Goal: Task Accomplishment & Management: Use online tool/utility

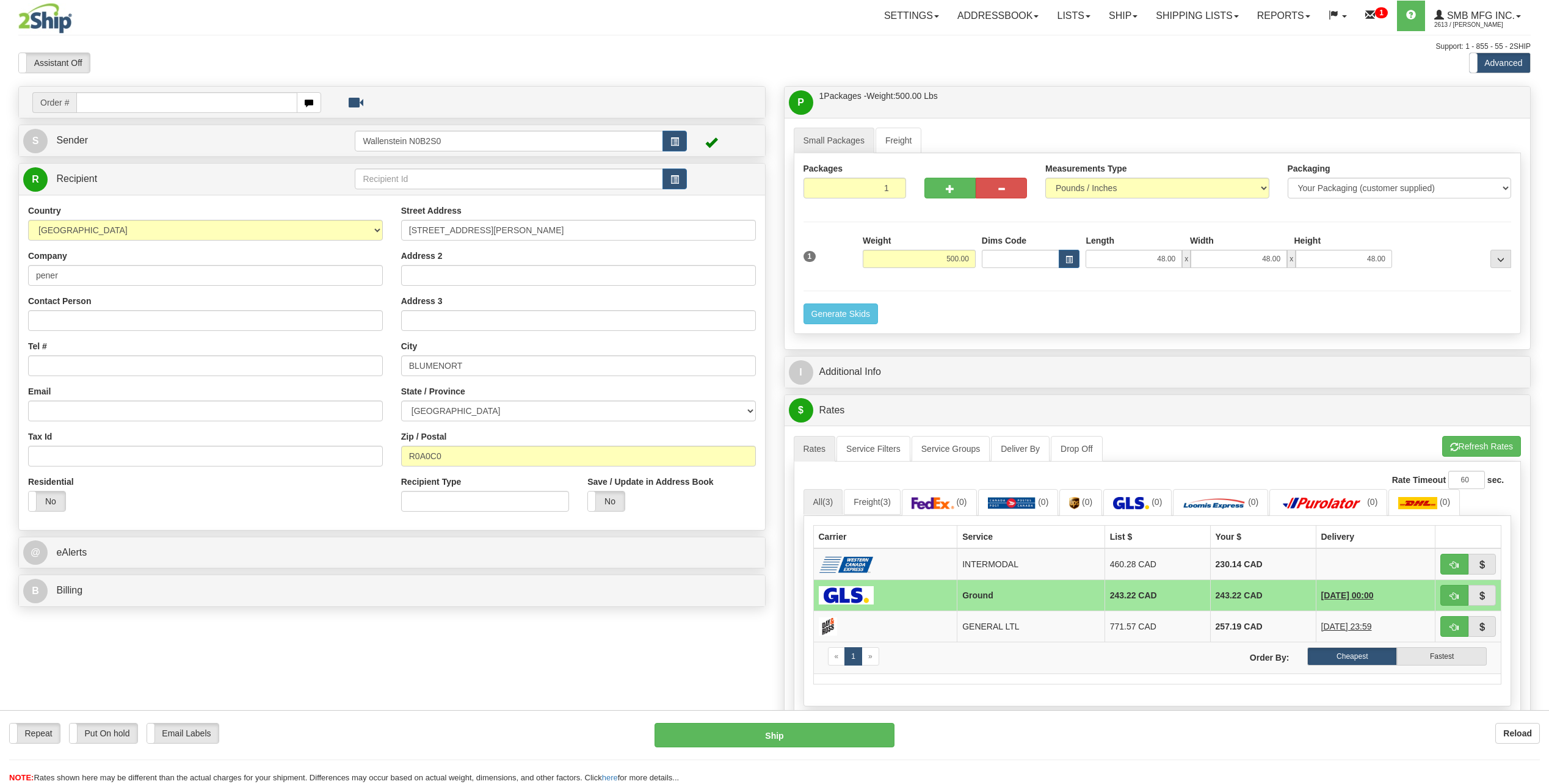
select select "MB"
click at [1107, 26] on link "Ship" at bounding box center [1123, 15] width 47 height 30
click at [1085, 42] on span "Ship Screen" at bounding box center [1070, 43] width 46 height 10
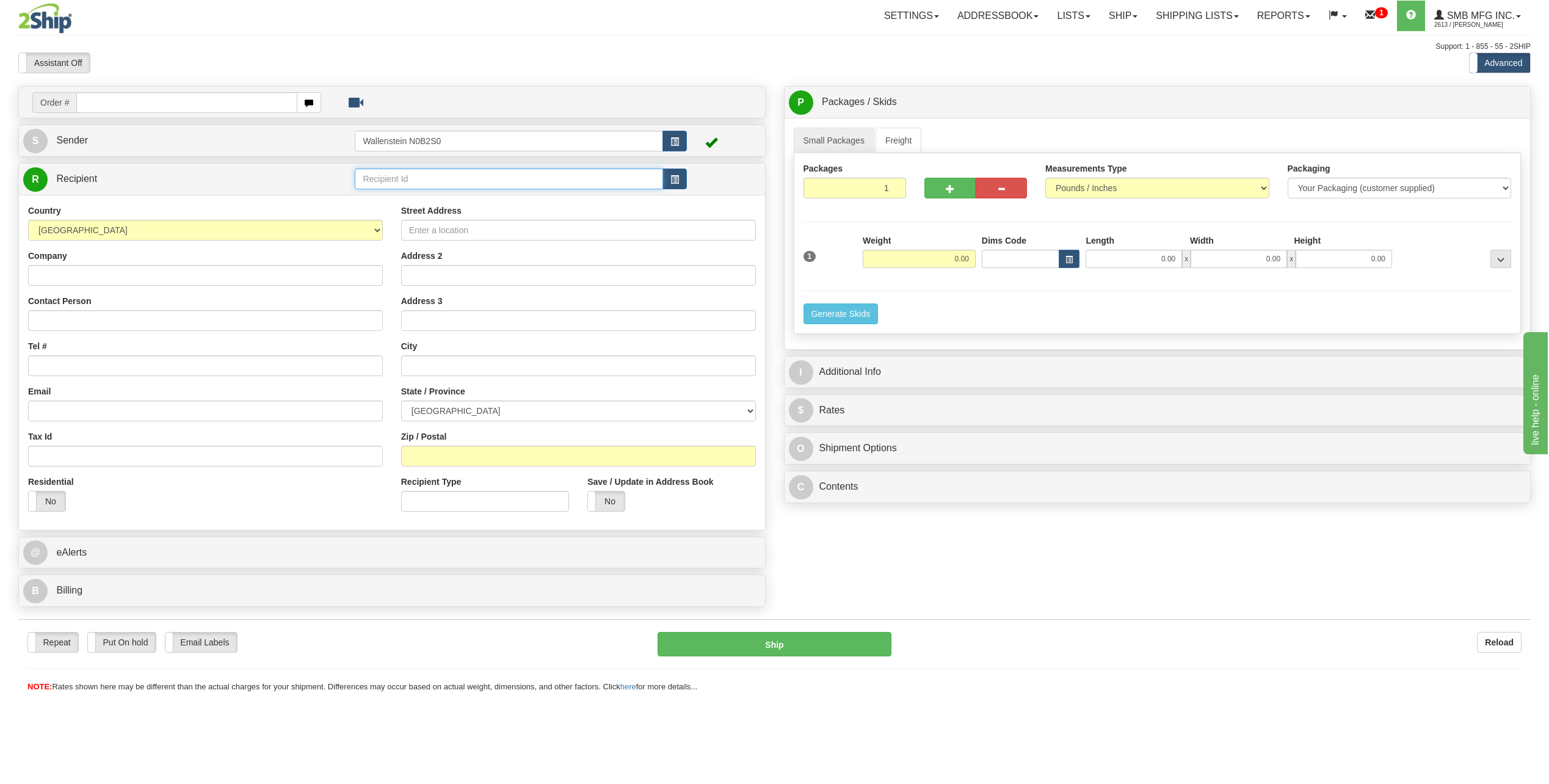
click at [397, 178] on input "text" at bounding box center [508, 178] width 307 height 20
click at [523, 203] on div "BUTT01" at bounding box center [506, 198] width 296 height 14
type input "BUTT01"
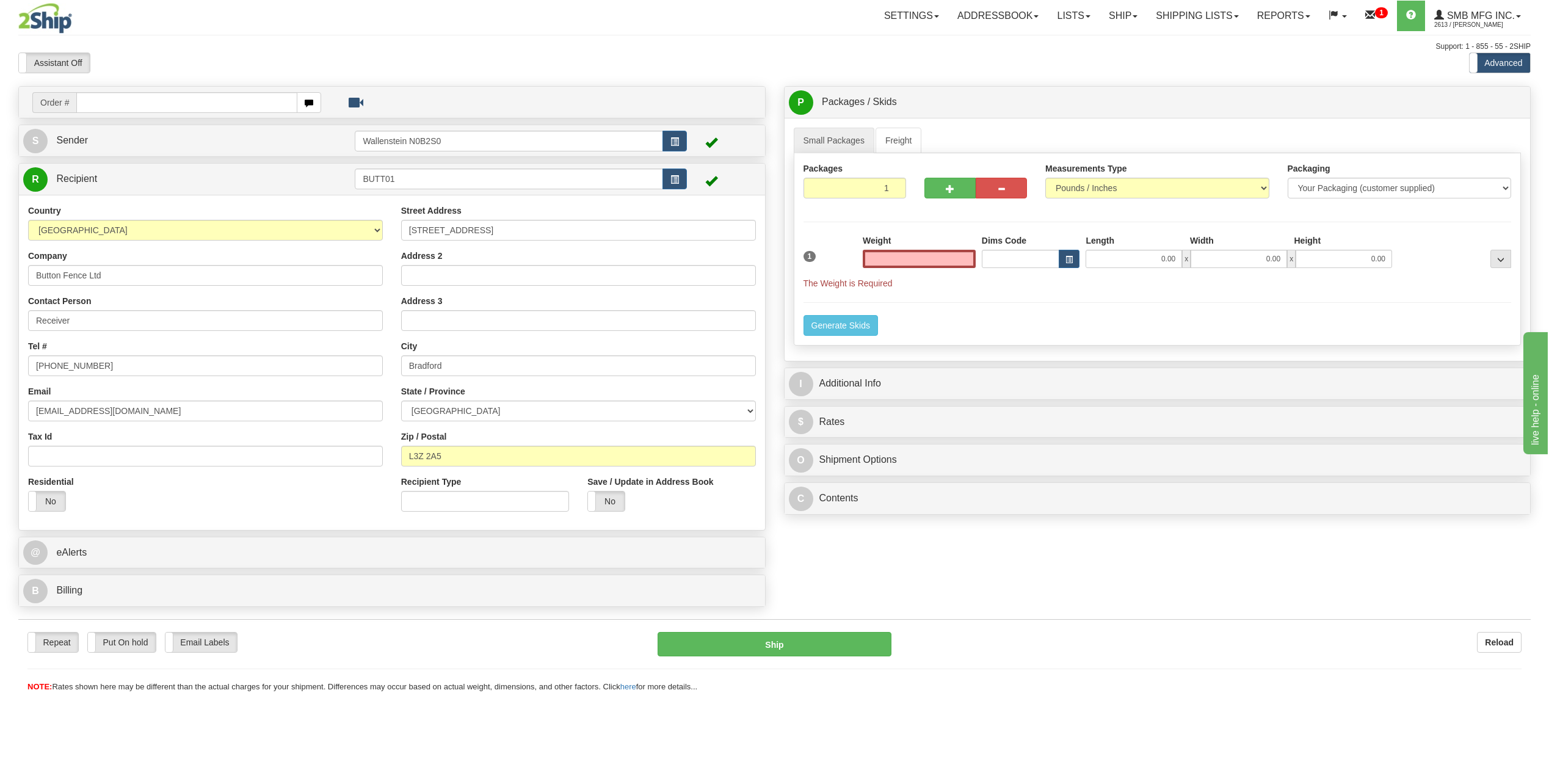
type input "0.00"
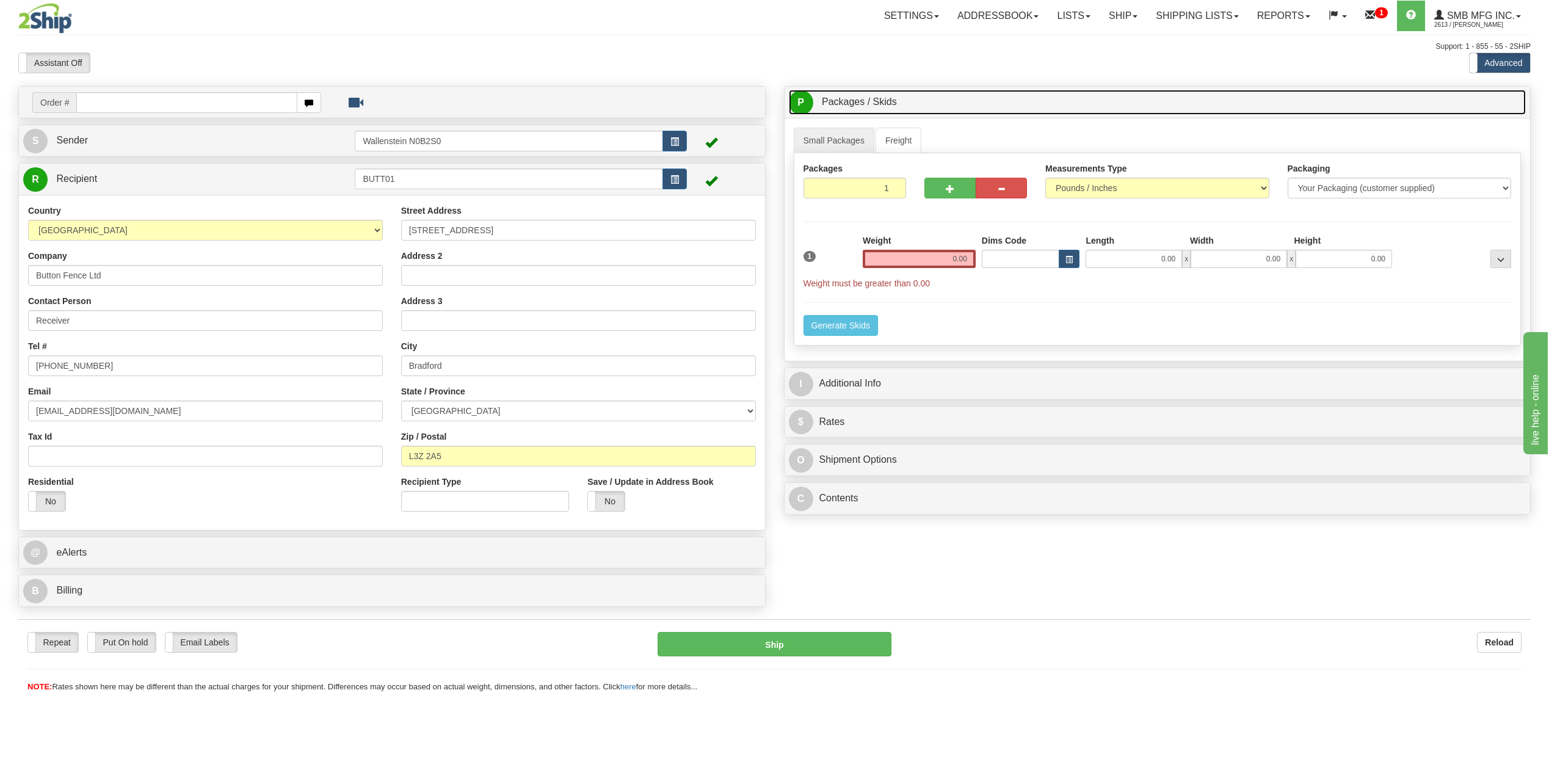
drag, startPoint x: 893, startPoint y: 142, endPoint x: 1031, endPoint y: 109, distance: 141.9
click at [1031, 109] on link "P Packages / Skids 1 Packages - Weight: 0.00 Lbs 1 Skids - Weight: NaN Lbs" at bounding box center [1157, 102] width 738 height 25
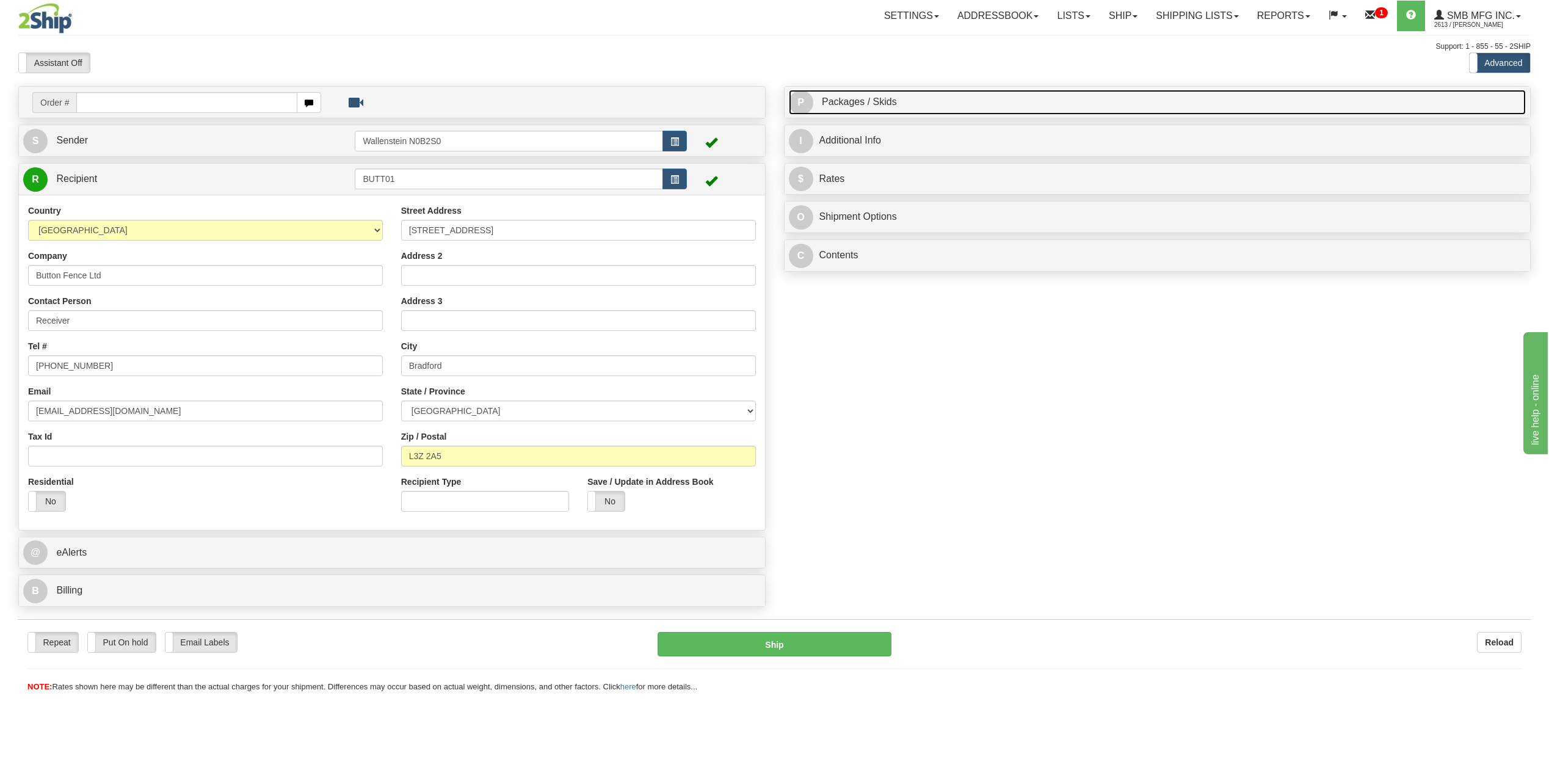
click at [858, 100] on span "Packages / Skids" at bounding box center [859, 102] width 75 height 11
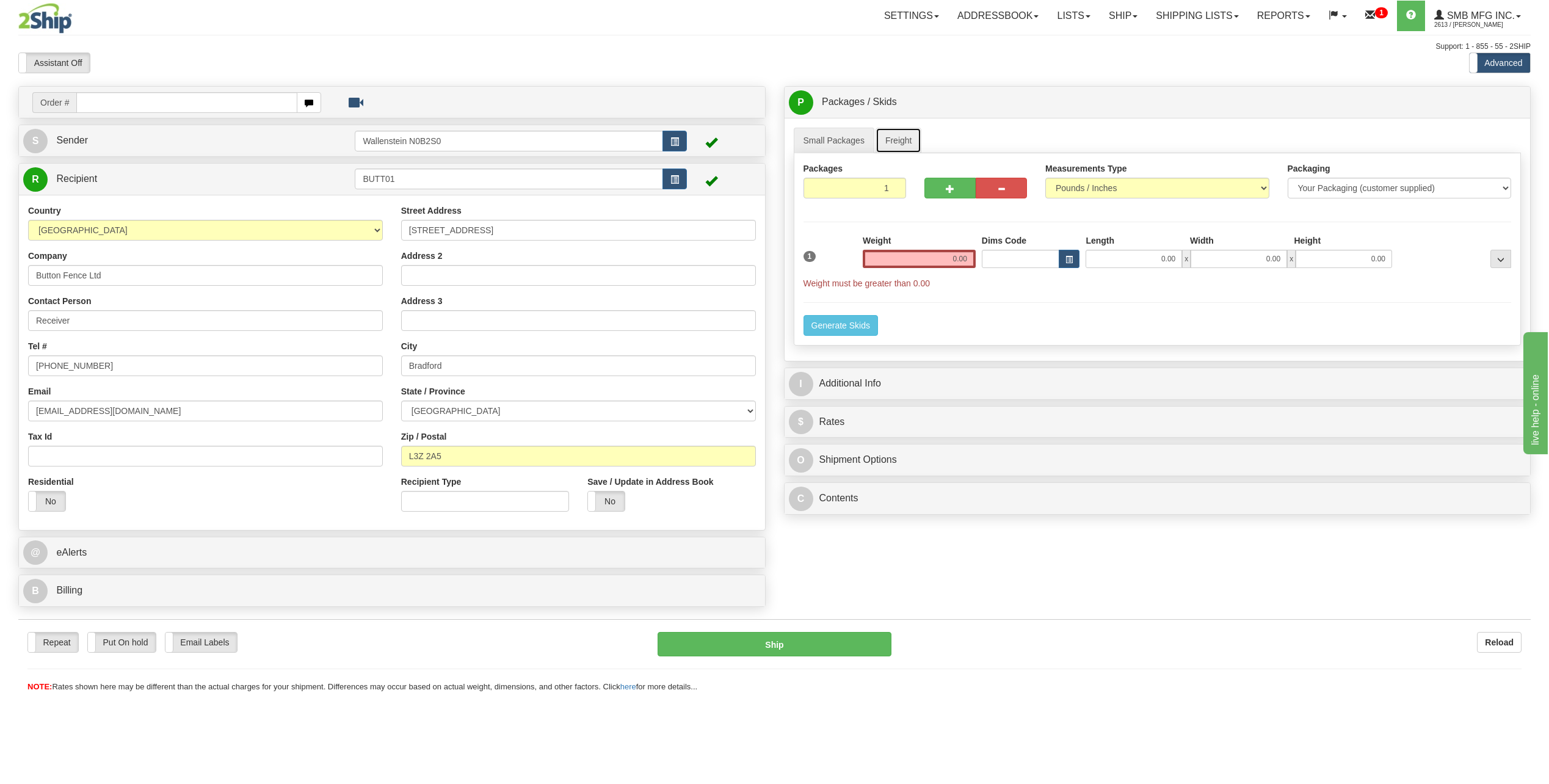
click at [895, 135] on link "Freight" at bounding box center [898, 140] width 46 height 25
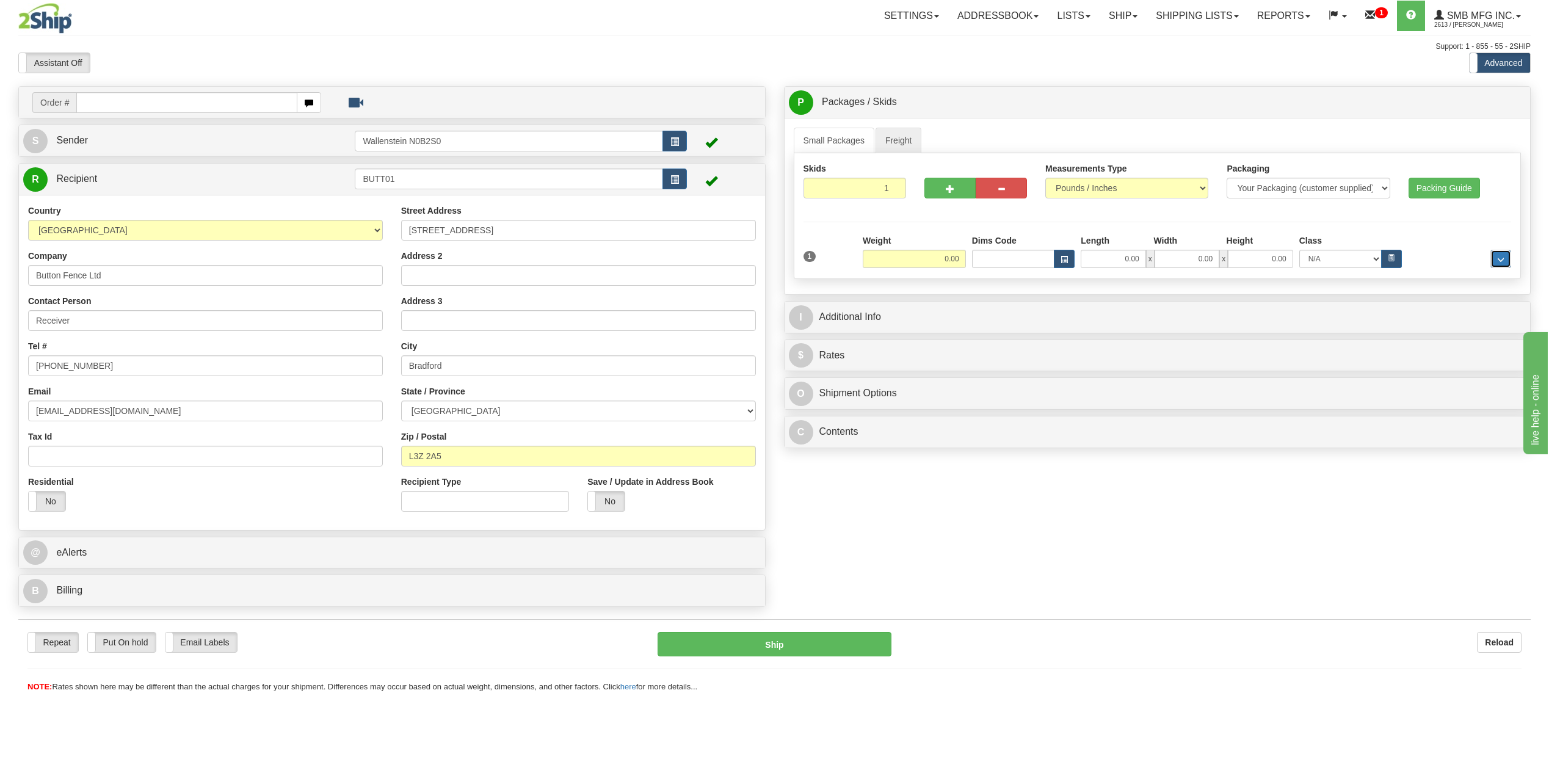
click at [1509, 254] on button "..." at bounding box center [1500, 259] width 20 height 19
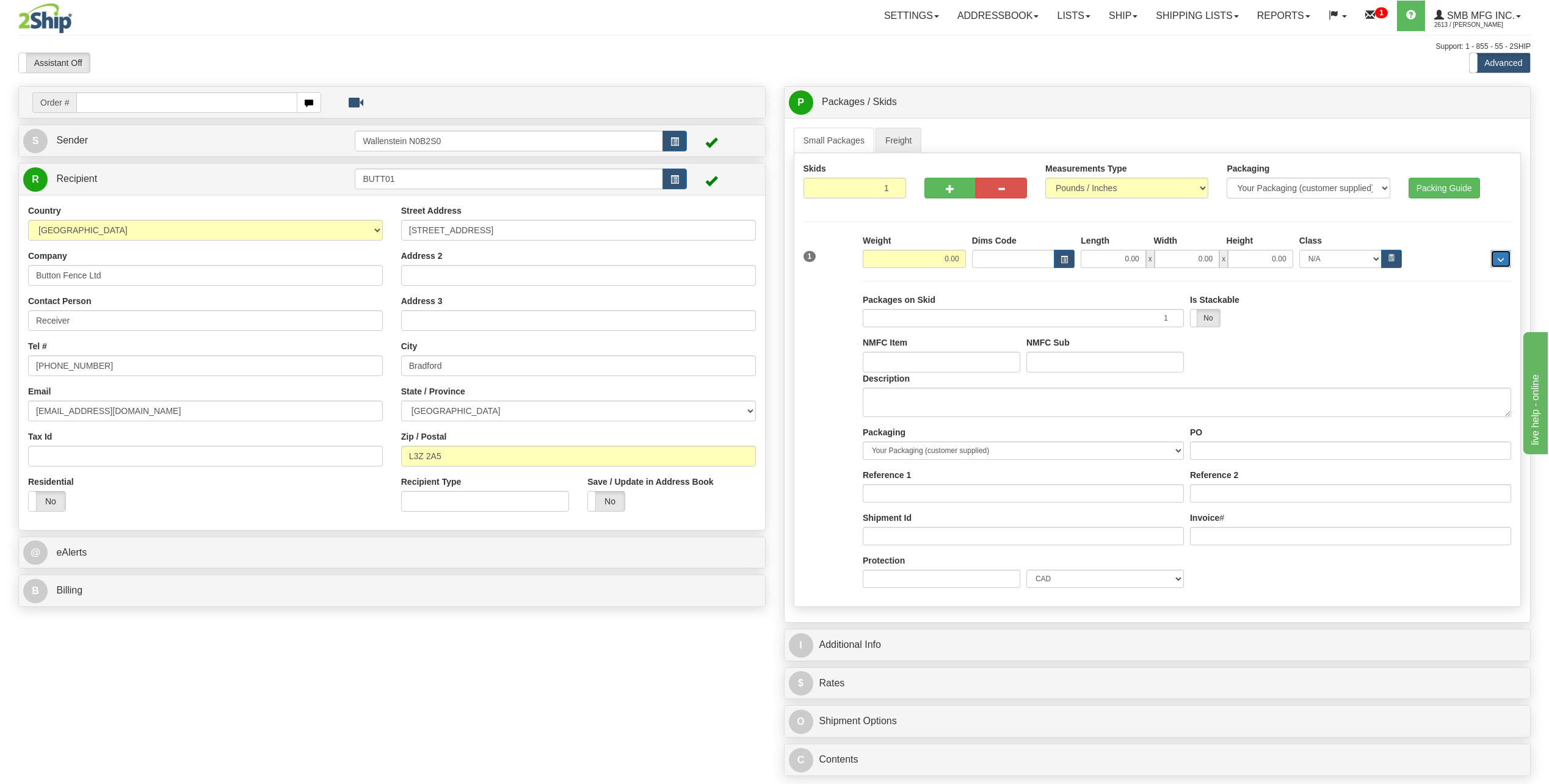
click at [1509, 254] on button "..." at bounding box center [1500, 259] width 20 height 19
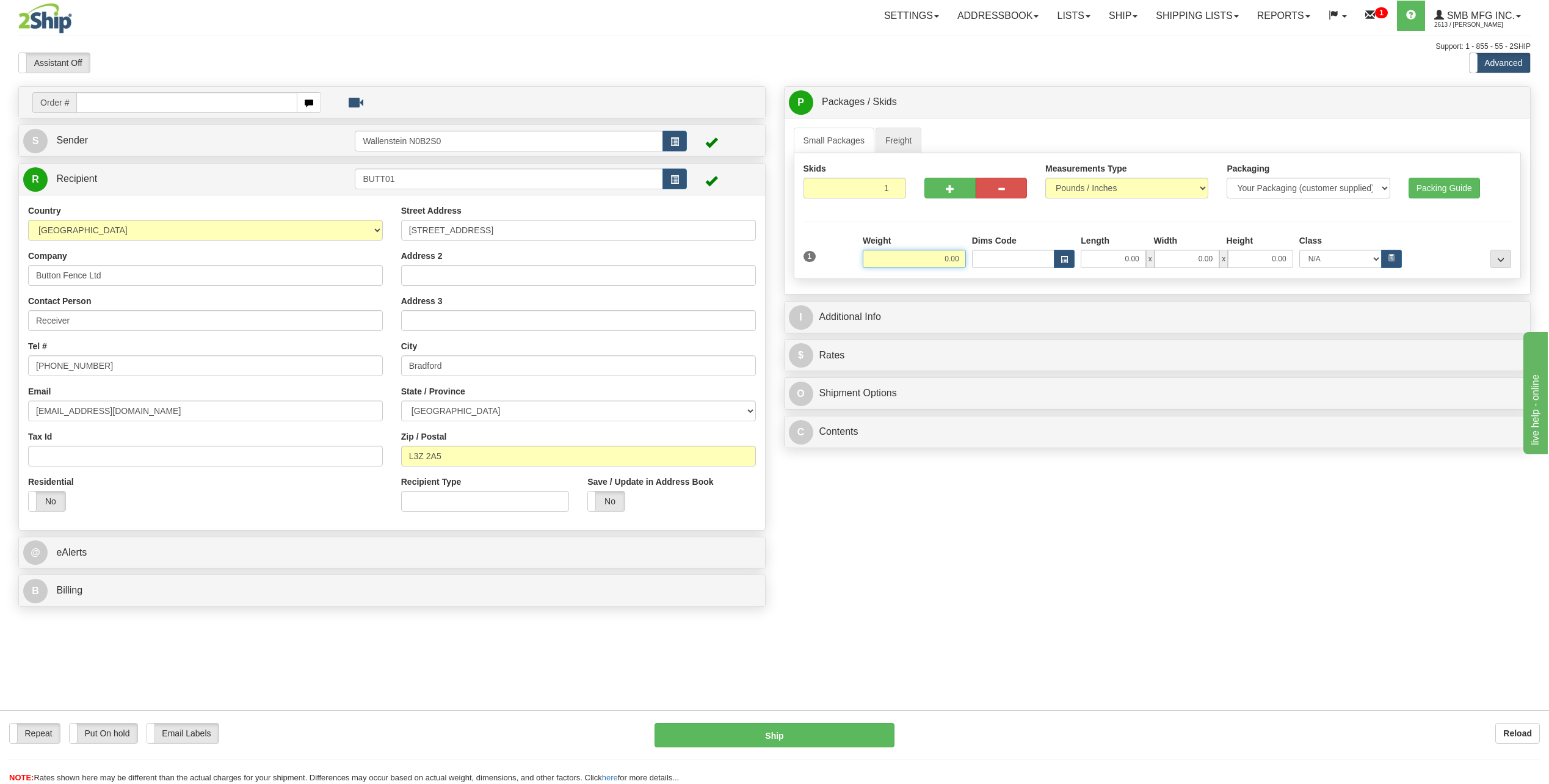
click at [898, 261] on input "0.00" at bounding box center [914, 259] width 103 height 19
click at [1104, 255] on input "0.00" at bounding box center [1113, 259] width 64 height 19
type input "1485.00"
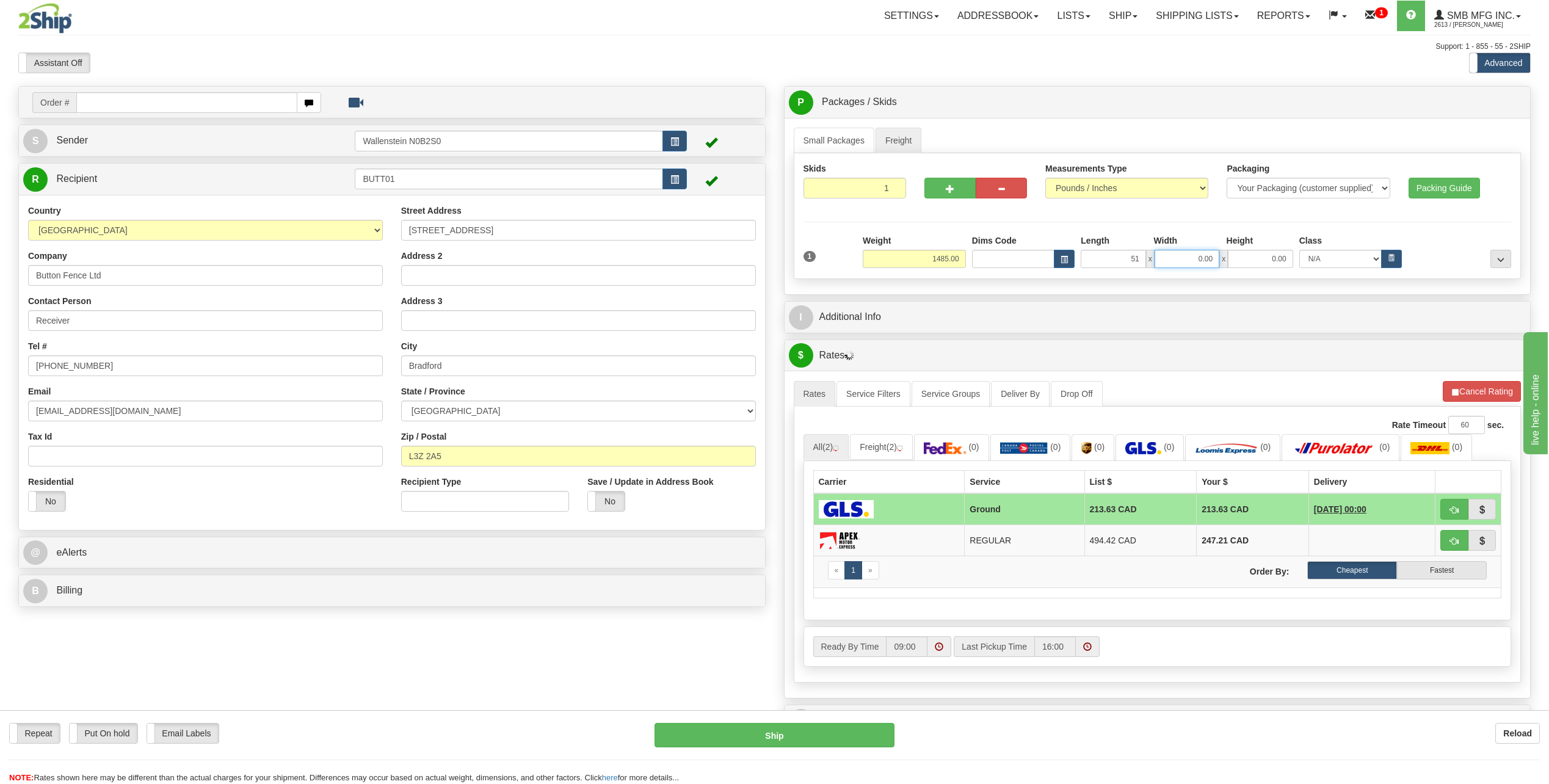
type input "51.00"
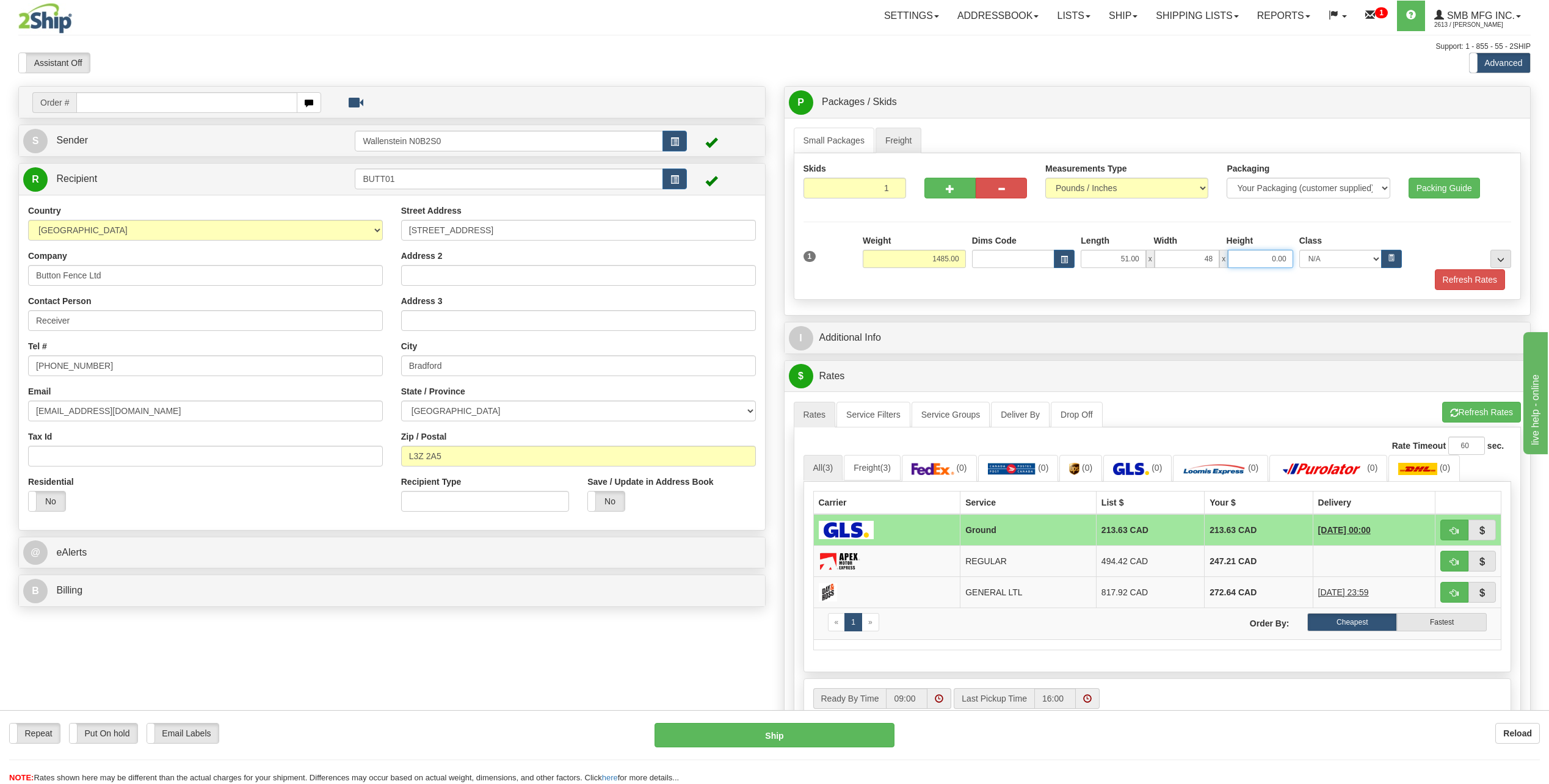
type input "48.00"
type input "46.00"
click at [1476, 284] on button "Refresh Rates" at bounding box center [1469, 279] width 70 height 20
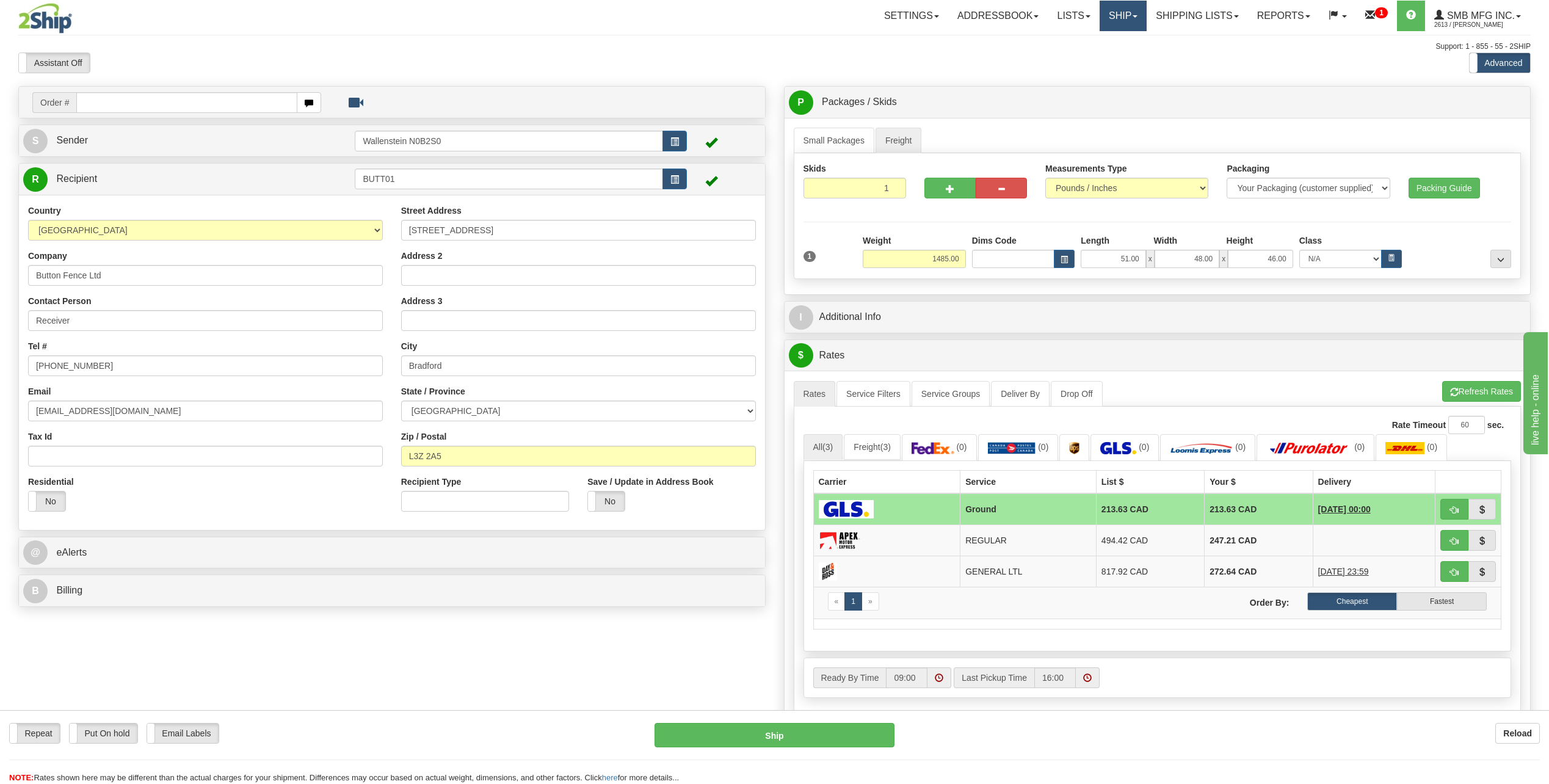
drag, startPoint x: 1134, startPoint y: 12, endPoint x: 1128, endPoint y: 18, distance: 8.5
click at [1134, 12] on link "Ship" at bounding box center [1123, 15] width 47 height 30
click at [1098, 41] on link "Ship Screen" at bounding box center [1090, 43] width 110 height 16
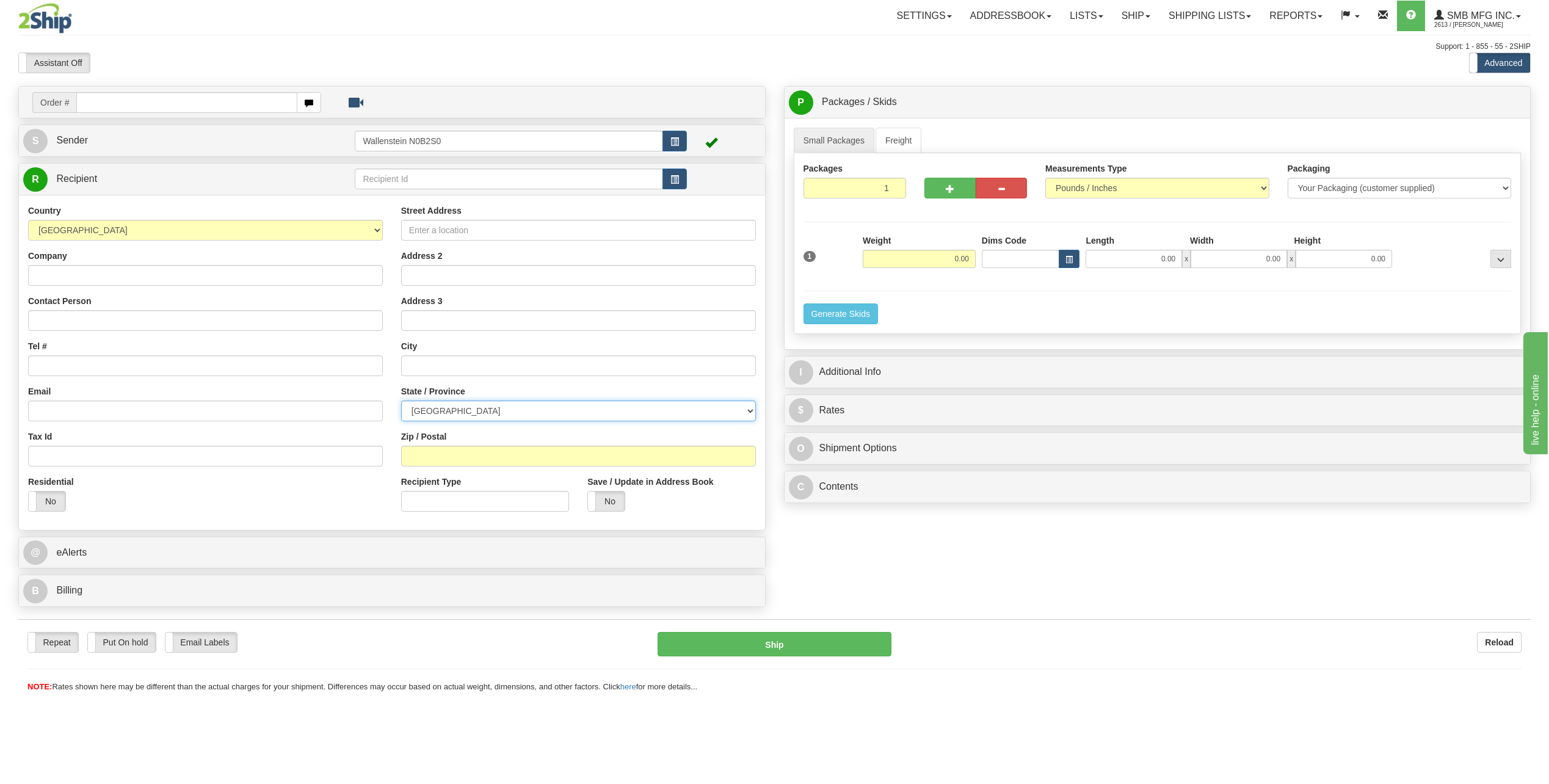
click at [449, 402] on select "ALBERTA BRITISH COLUMBIA MANITOBA NEW BRUNSWICK NEWFOUNDLAND NOVA SCOTIA NUNAVU…" at bounding box center [578, 410] width 355 height 20
select select "ON"
click at [401, 400] on select "ALBERTA BRITISH COLUMBIA MANITOBA NEW BRUNSWICK NEWFOUNDLAND NOVA SCOTIA NUNAVU…" at bounding box center [578, 410] width 355 height 20
click at [443, 366] on input "text" at bounding box center [578, 365] width 355 height 20
paste input "Brigden"
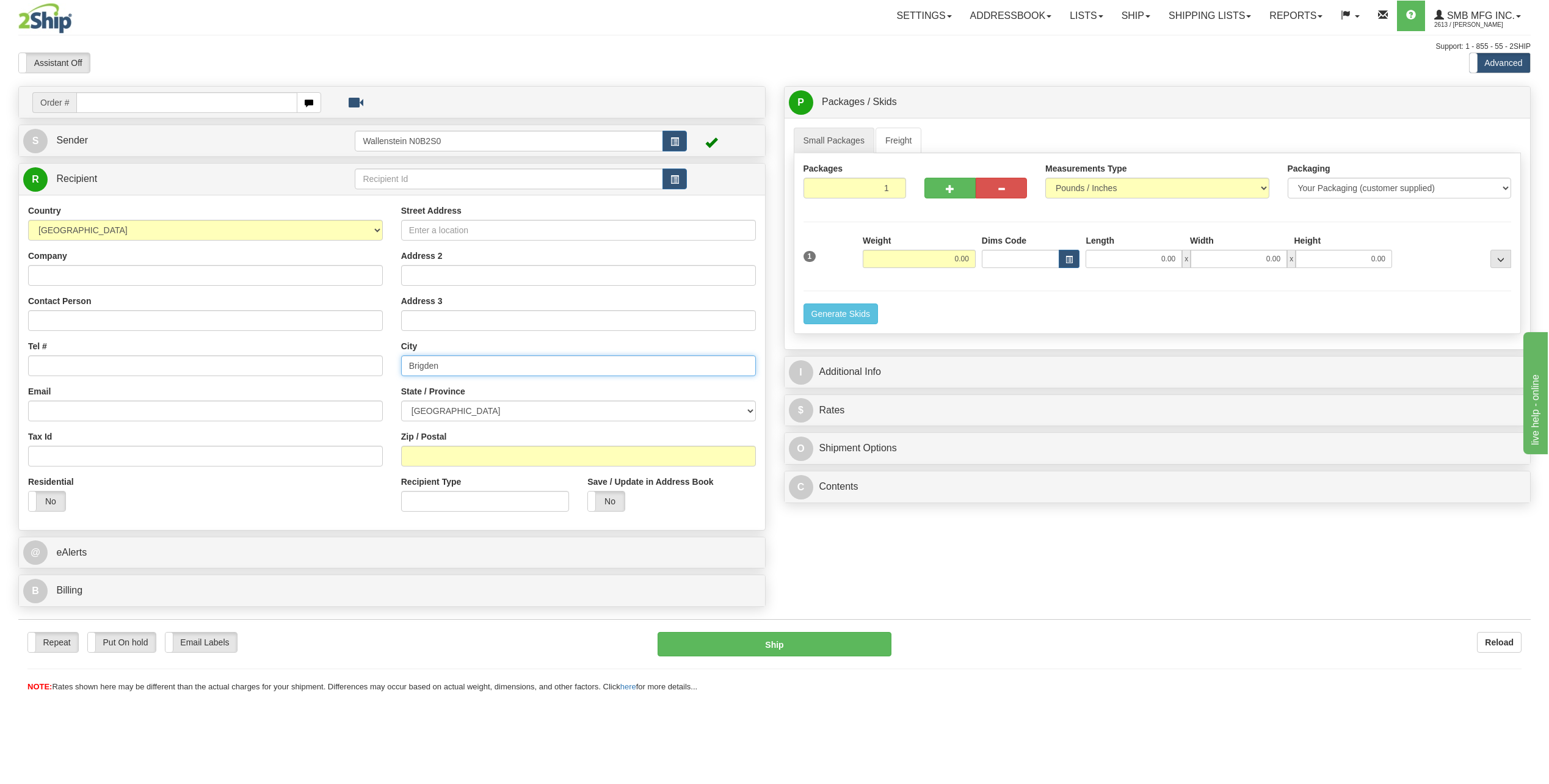
type input "Brigden"
drag, startPoint x: 424, startPoint y: 456, endPoint x: 437, endPoint y: 457, distance: 13.0
click at [426, 456] on input "Zip / Postal" at bounding box center [578, 456] width 355 height 20
paste input "N0N1B0"
type input "N0N1B0"
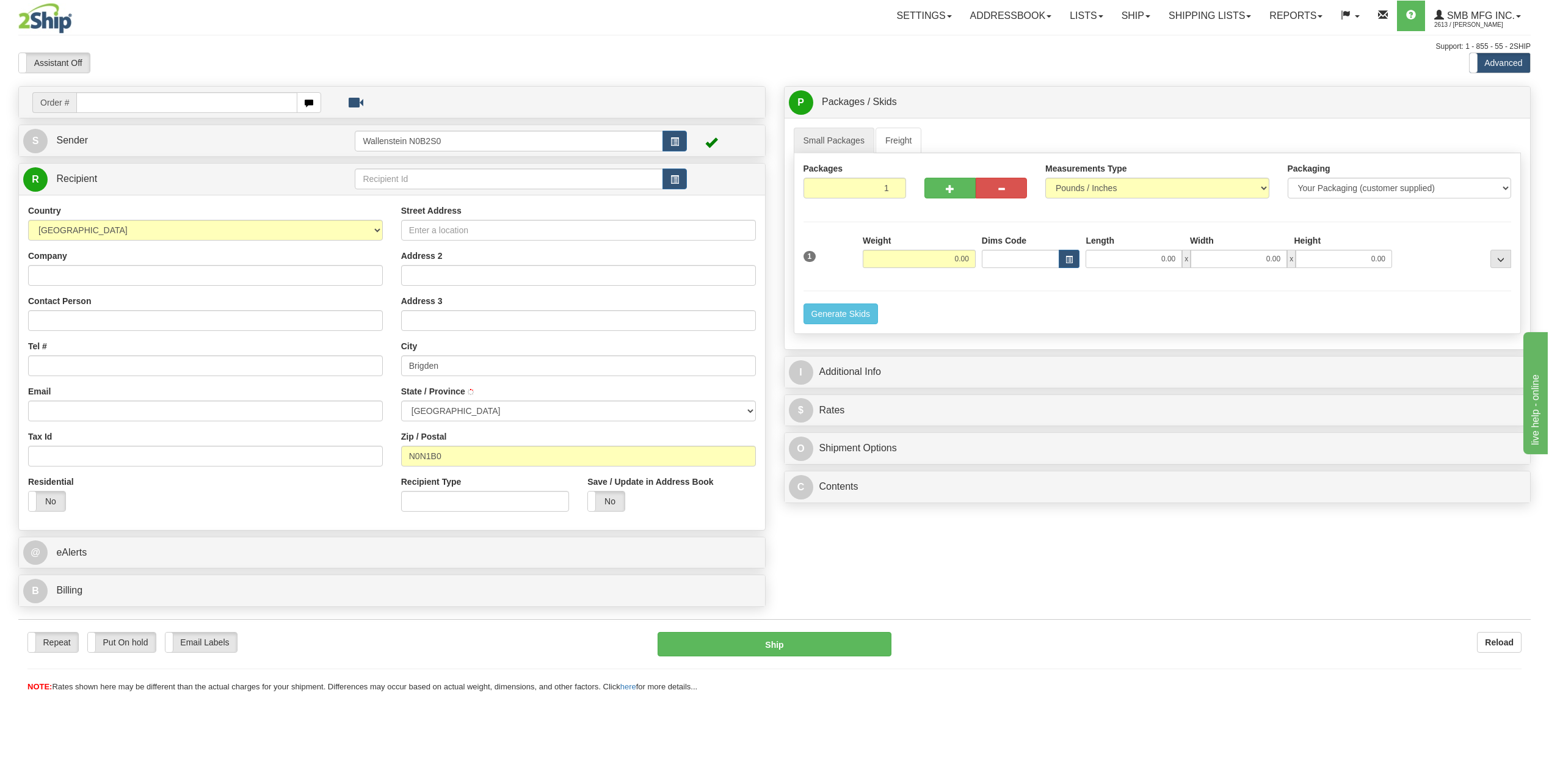
type input "BRIGDEN"
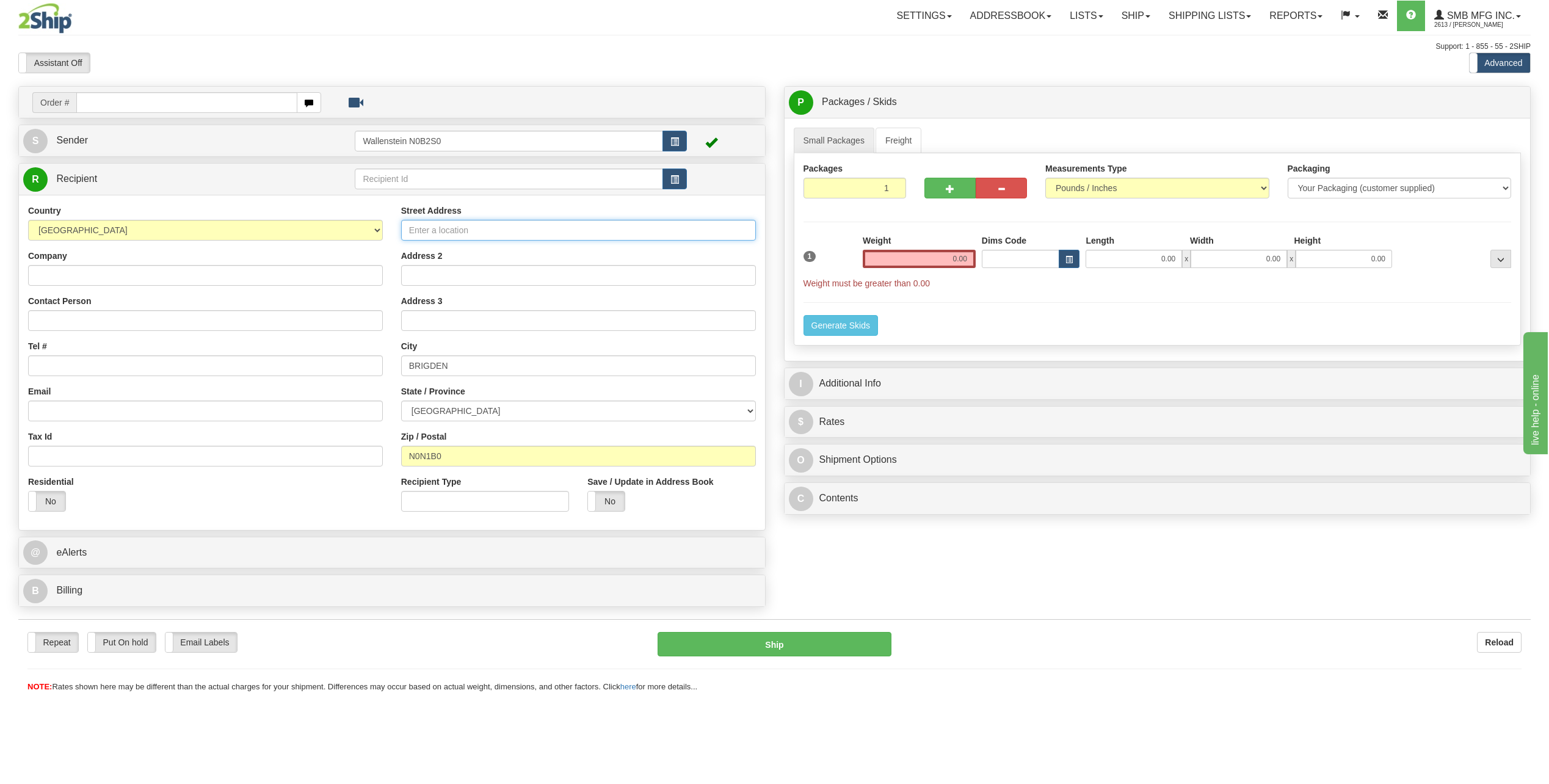
click at [463, 230] on input "Street Address" at bounding box center [578, 230] width 355 height 20
paste input "2046 Oil Springs Line,"
type input "2046 Oil Springs Line"
click at [59, 268] on input "Company" at bounding box center [205, 275] width 355 height 20
type input "van"
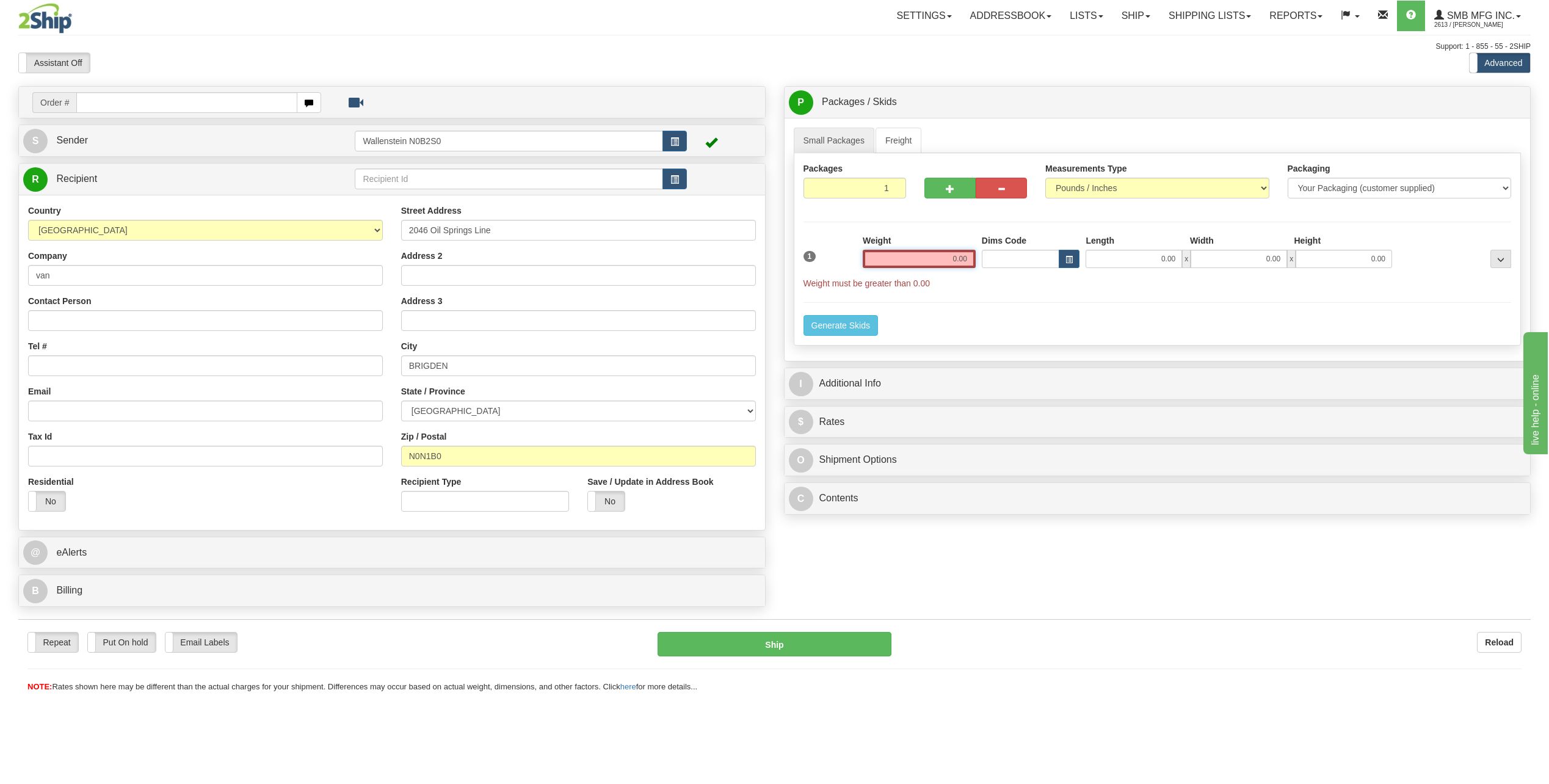
click at [916, 260] on input "0.00" at bounding box center [919, 259] width 113 height 19
type input "9"
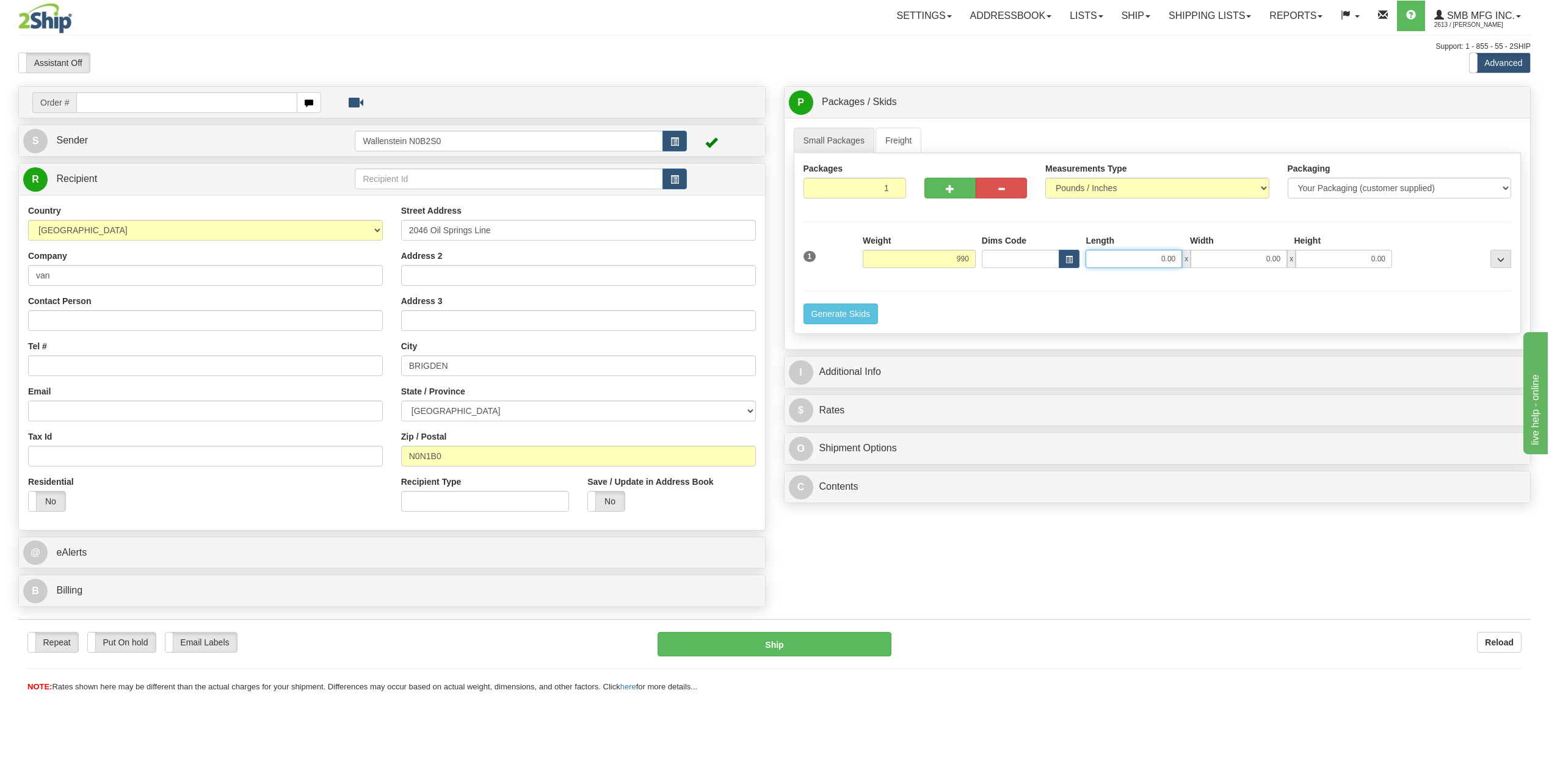
click at [1128, 256] on input "0.00" at bounding box center [1134, 259] width 97 height 19
type input "990.00"
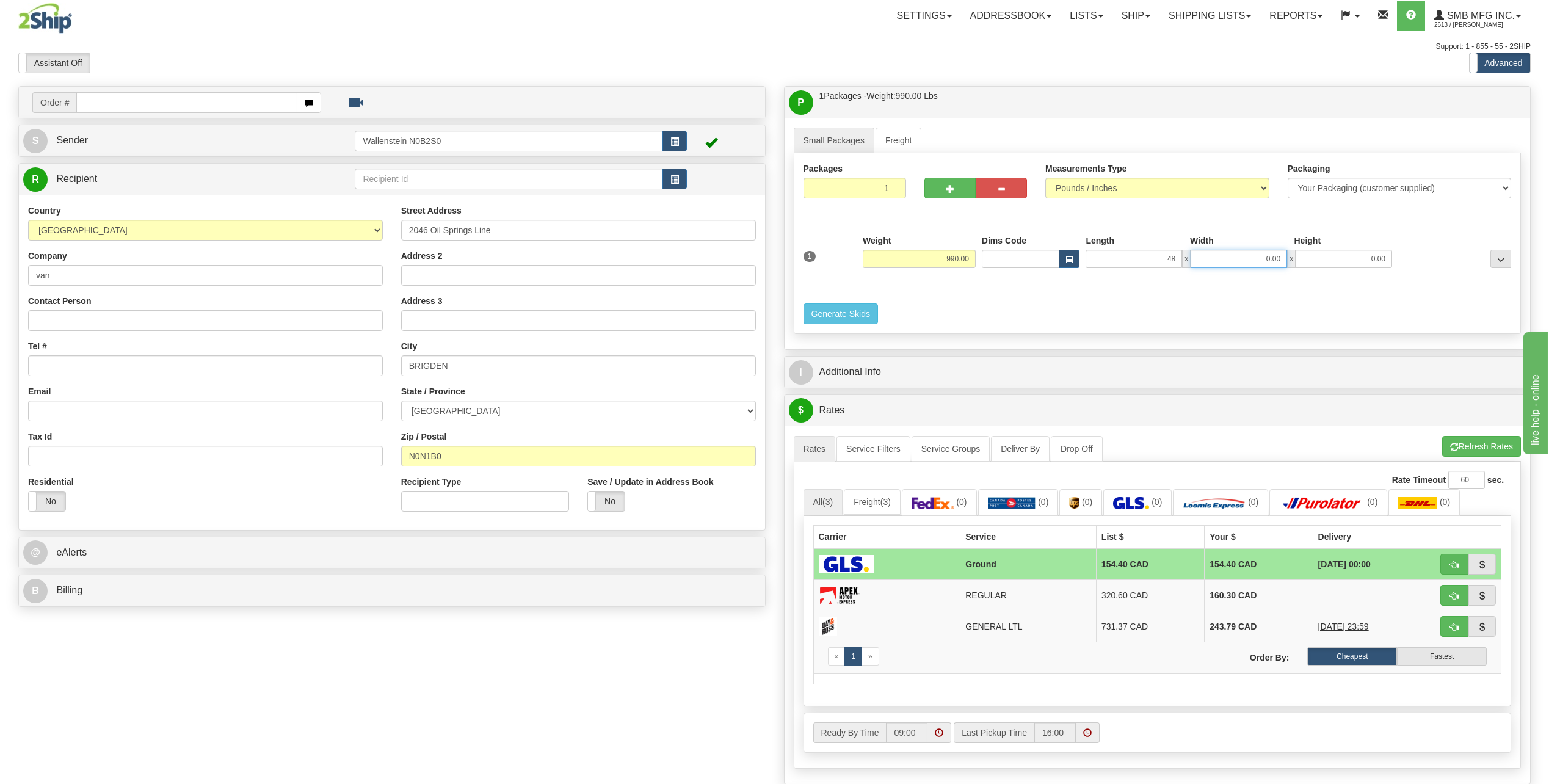
type input "48.00"
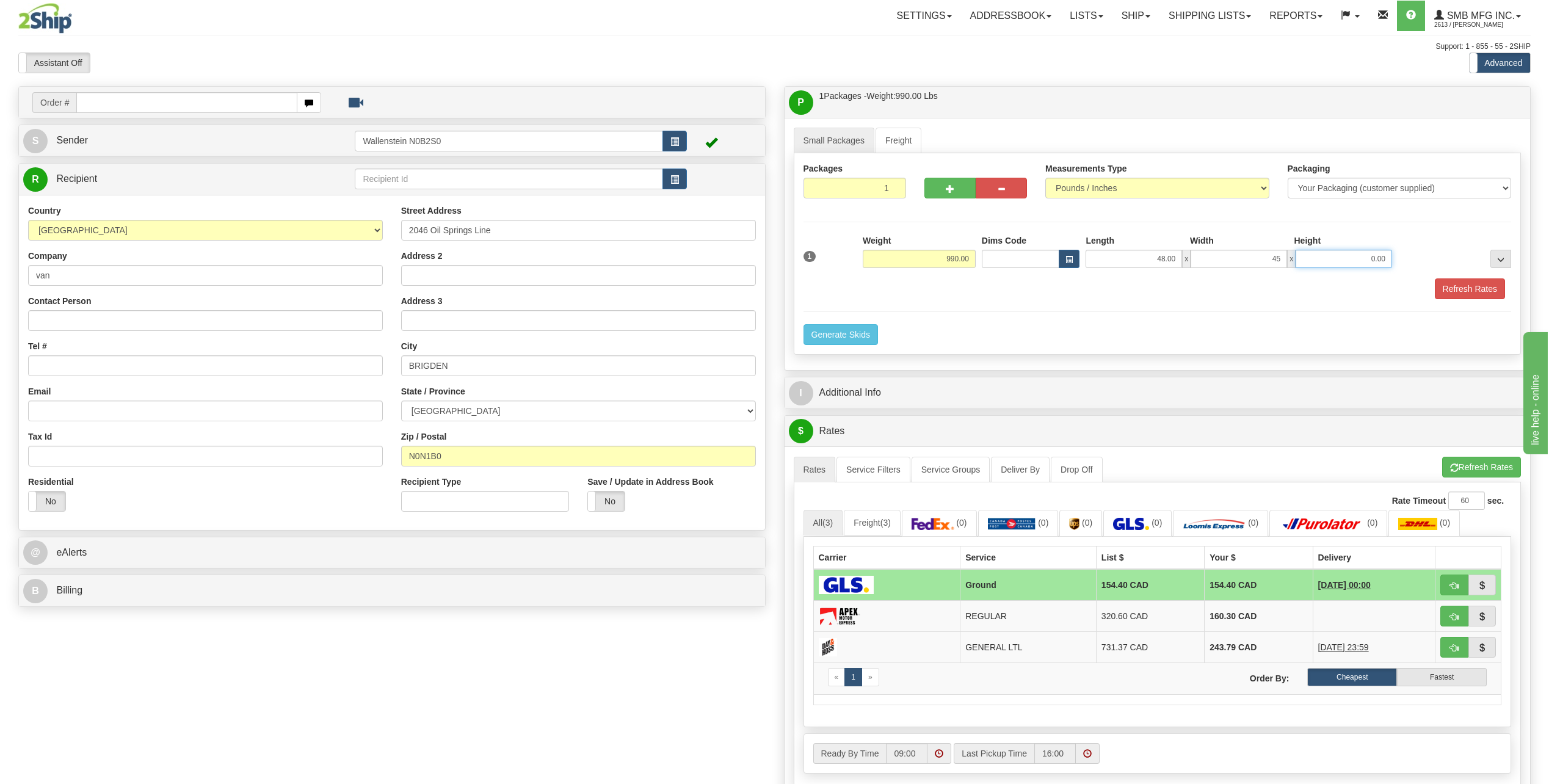
type input "45.00"
type input "24.00"
click at [1449, 283] on button "Refresh Rates" at bounding box center [1469, 288] width 70 height 20
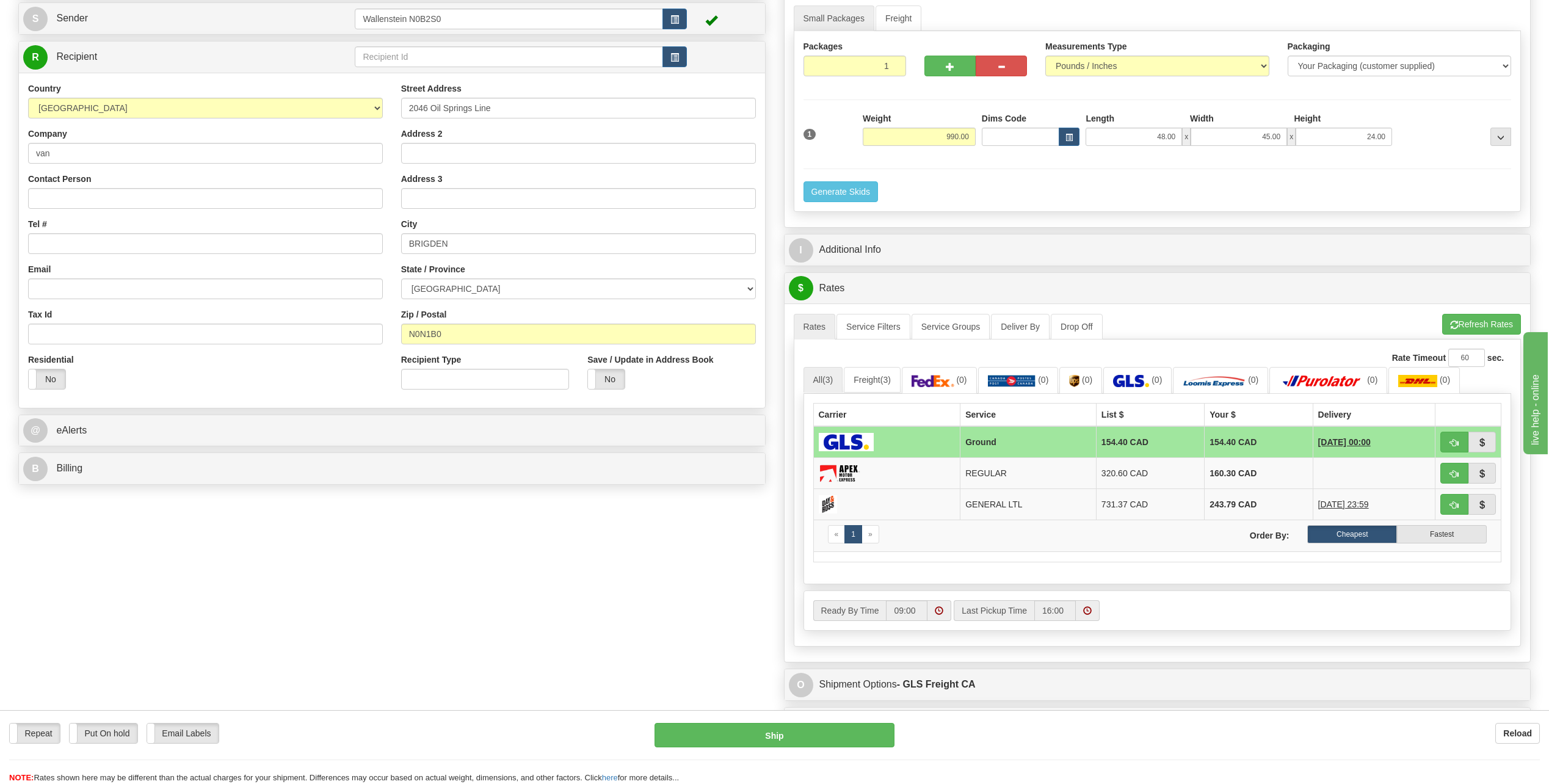
scroll to position [305, 0]
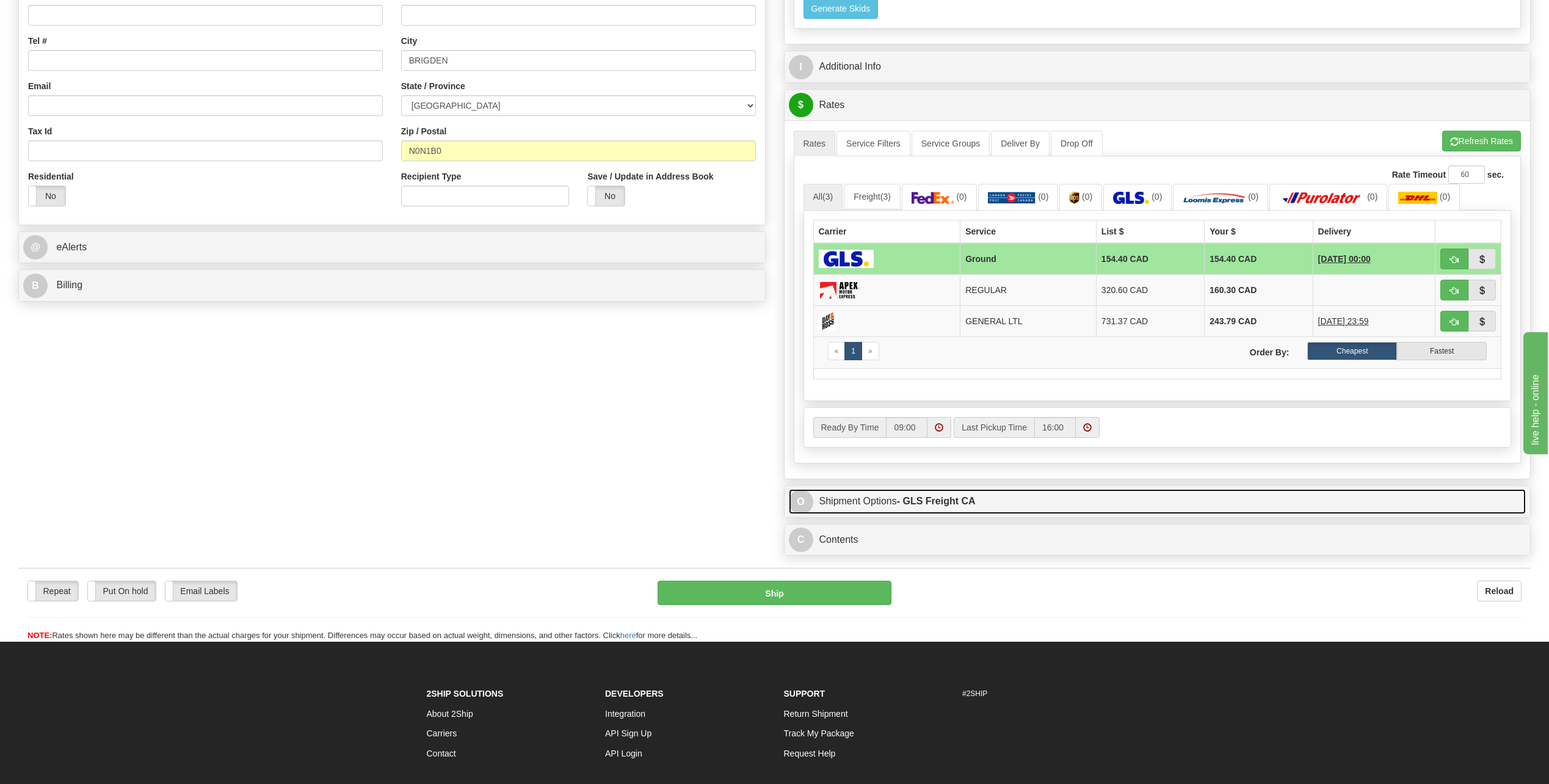
click at [800, 504] on span "O" at bounding box center [800, 501] width 24 height 24
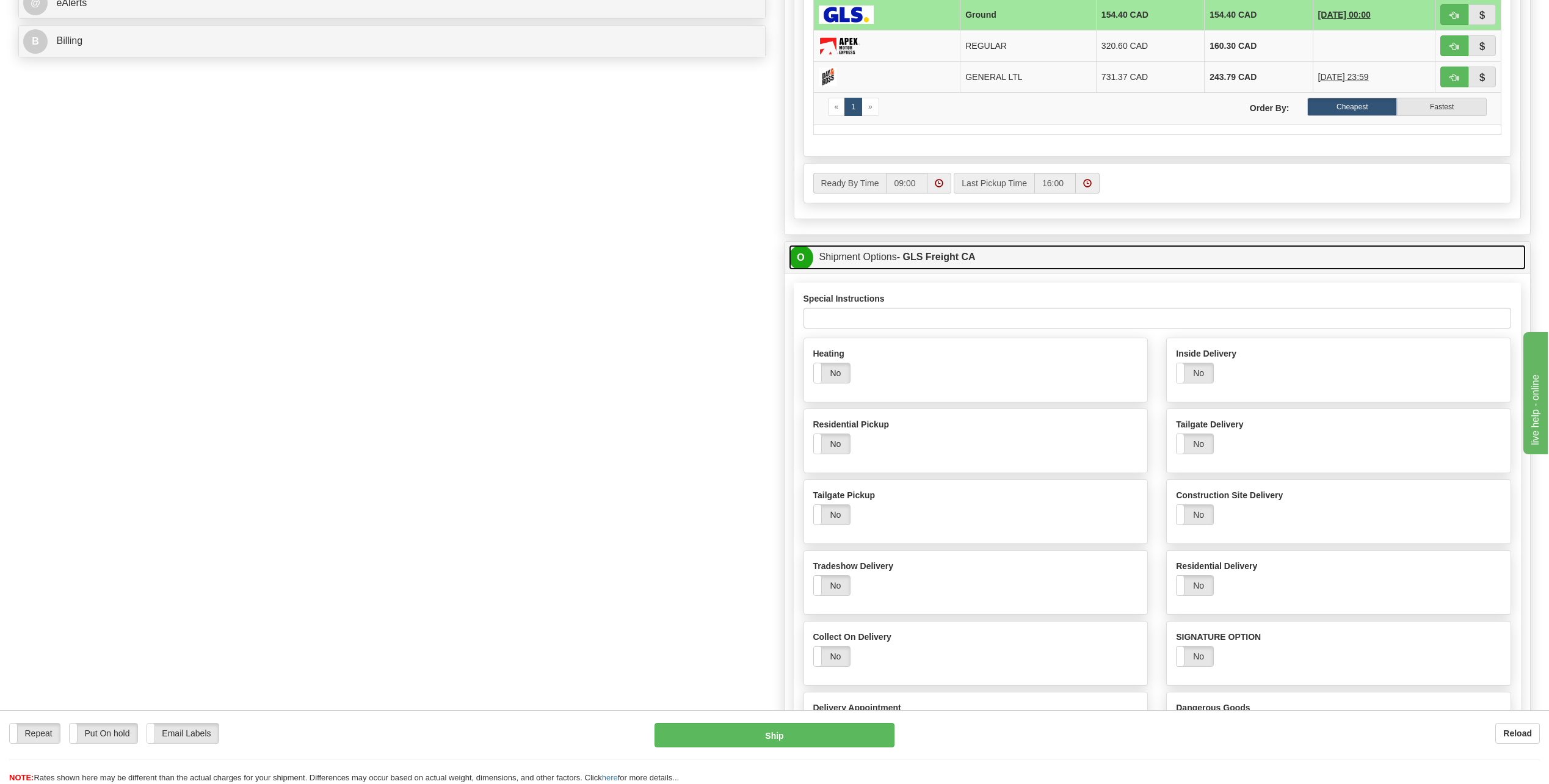
scroll to position [610, 0]
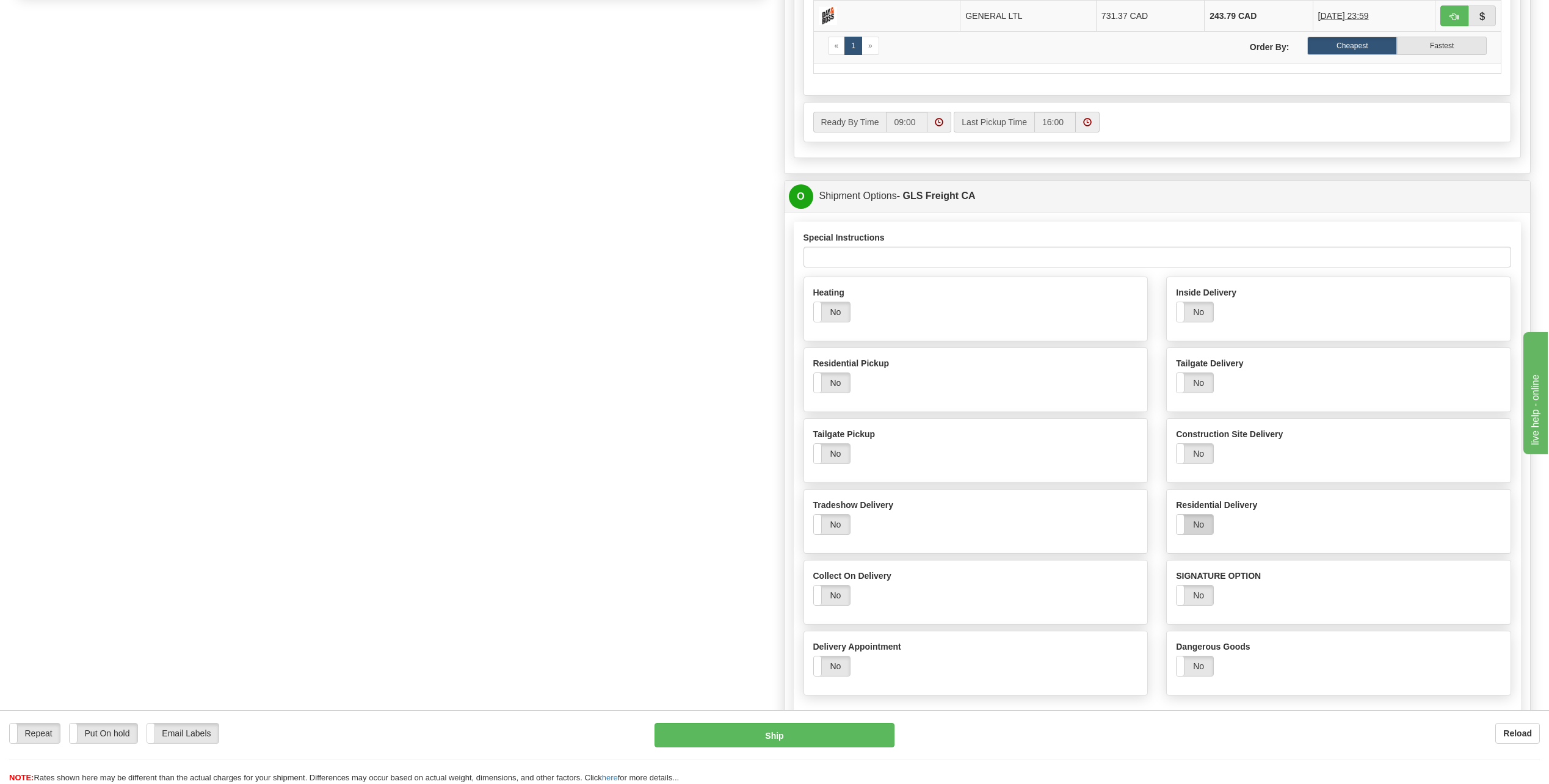
click at [1198, 518] on label "No" at bounding box center [1194, 524] width 37 height 20
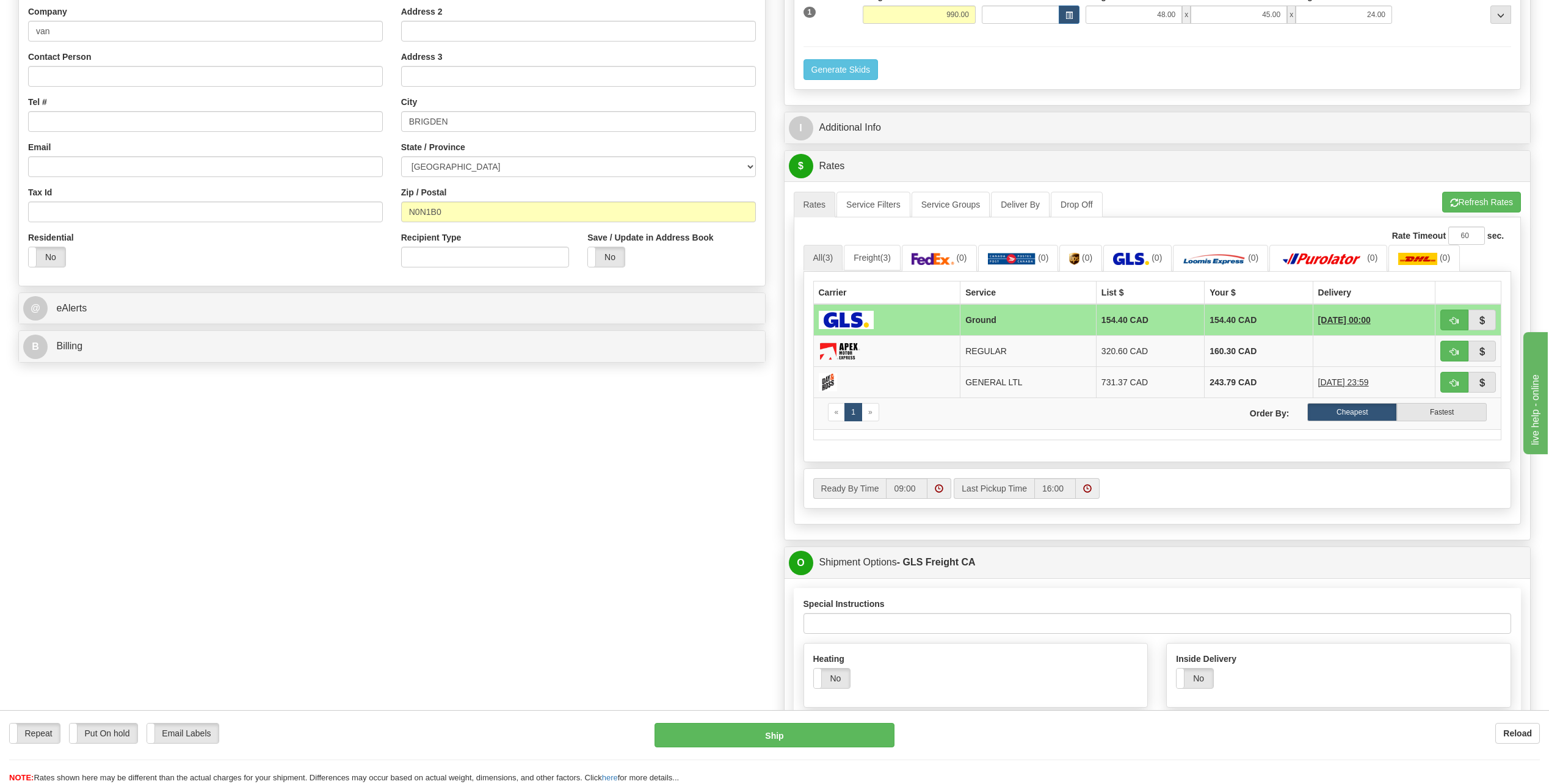
scroll to position [61, 0]
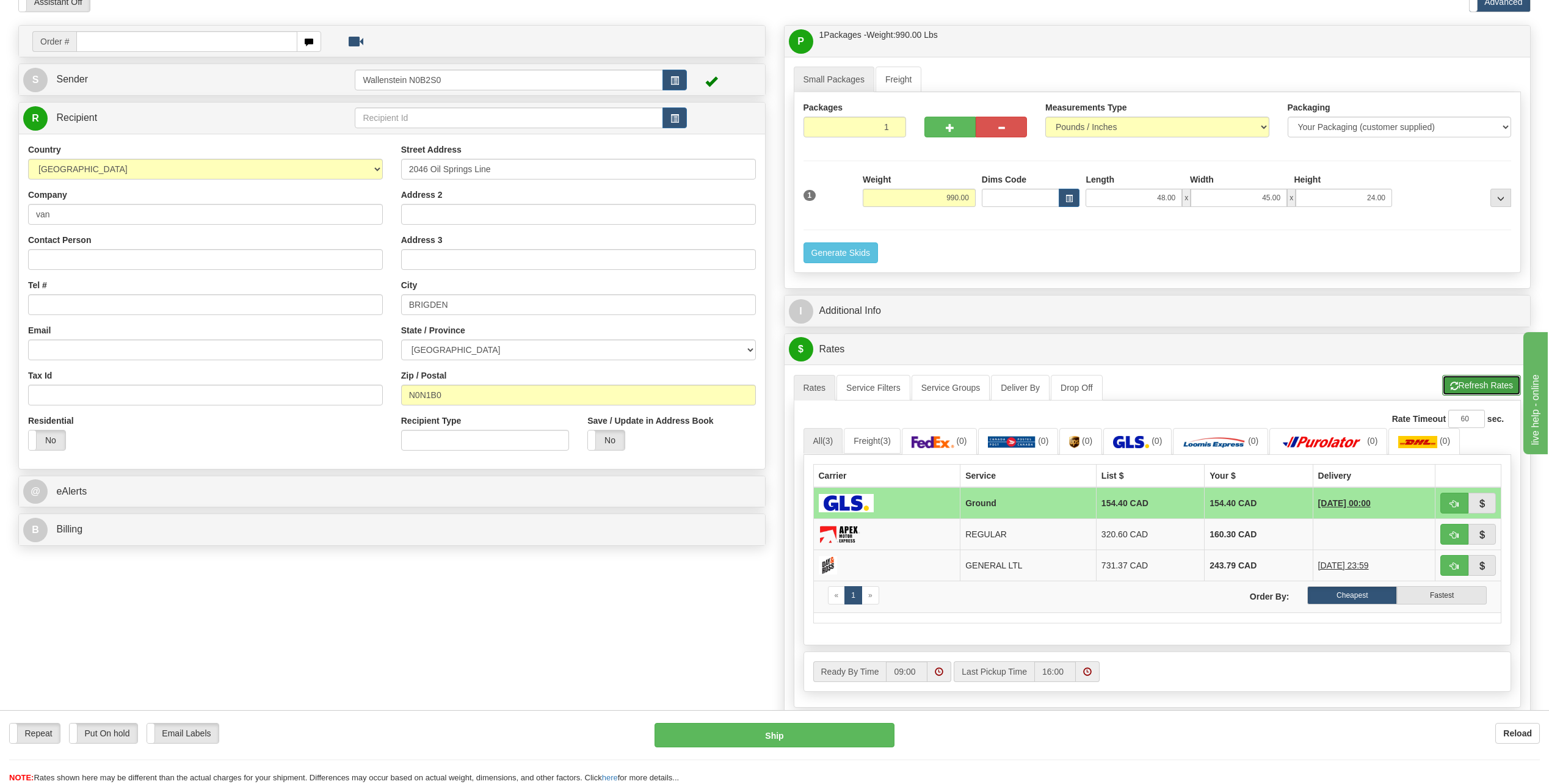
click at [1461, 384] on button "Refresh Rates" at bounding box center [1481, 385] width 79 height 20
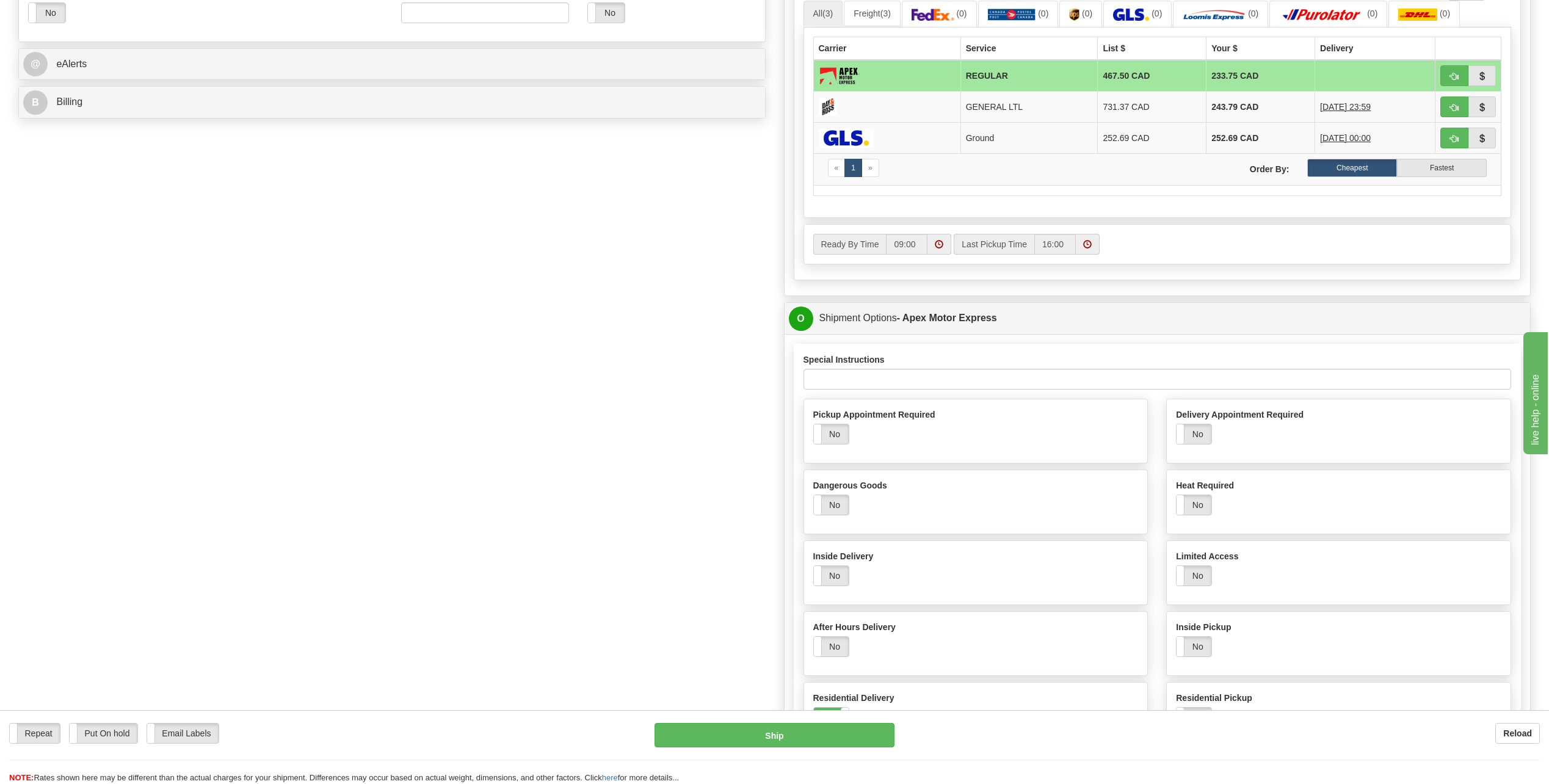
scroll to position [733, 0]
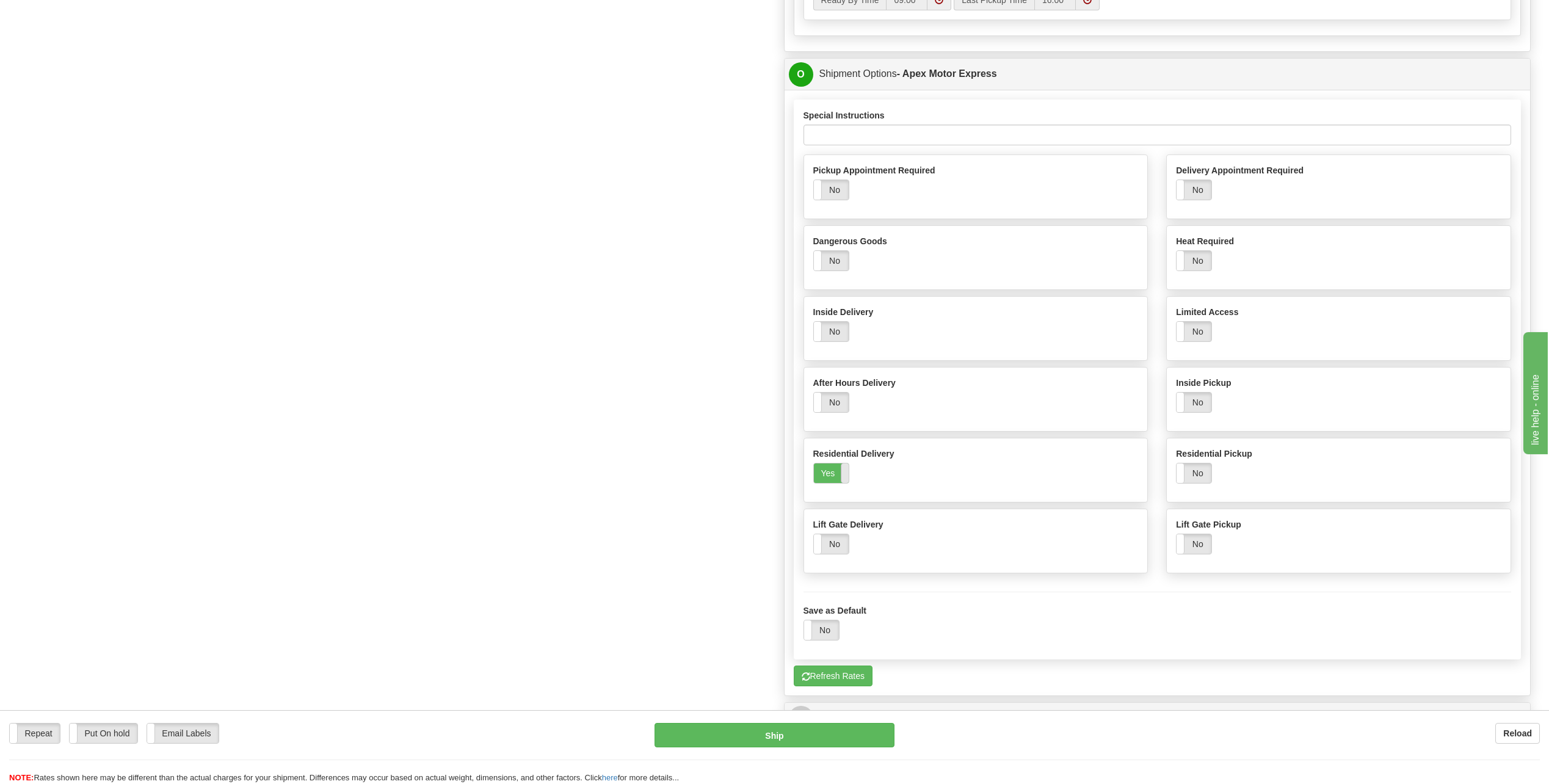
click at [843, 471] on span at bounding box center [849, 473] width 16 height 20
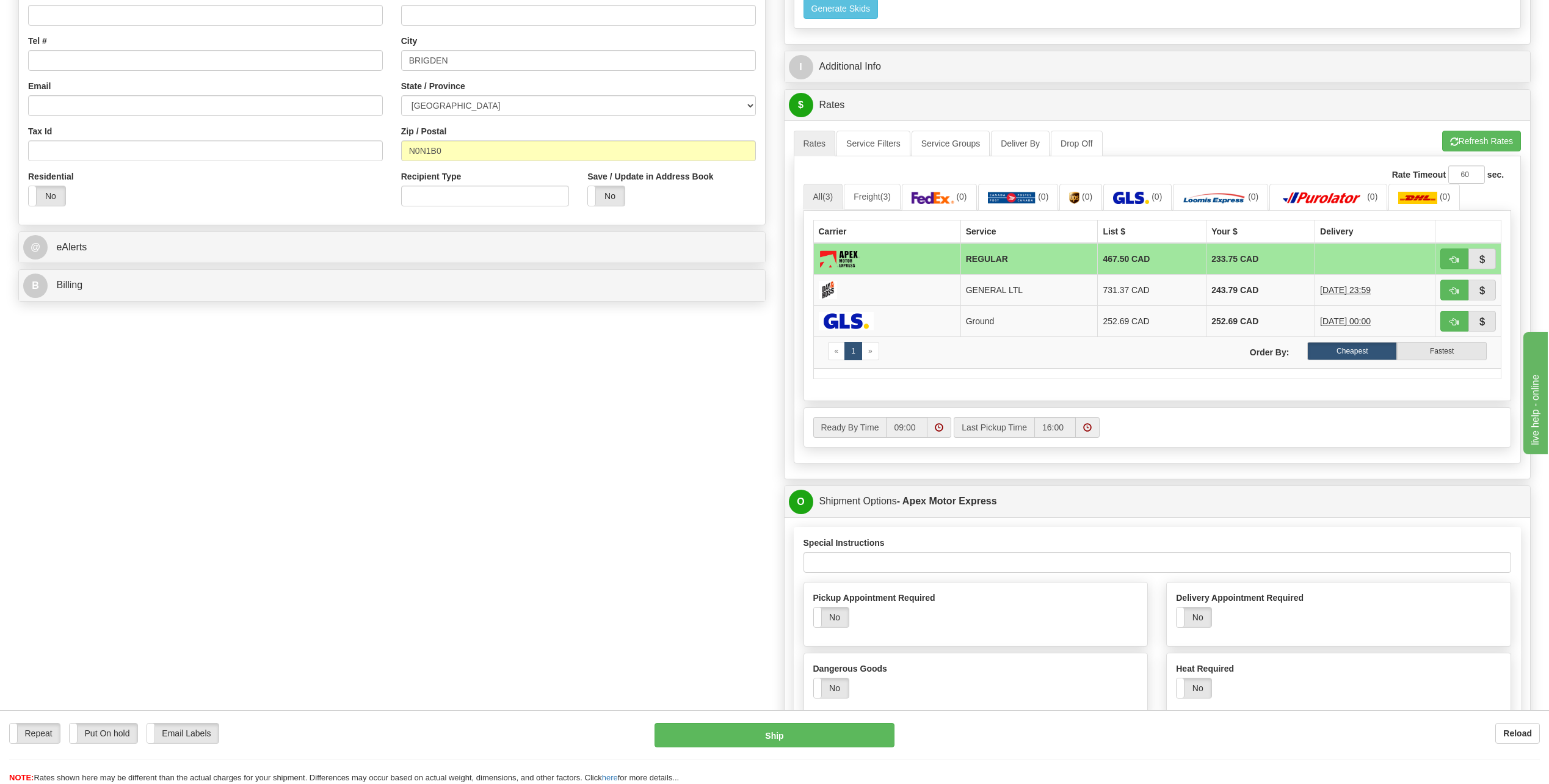
scroll to position [0, 0]
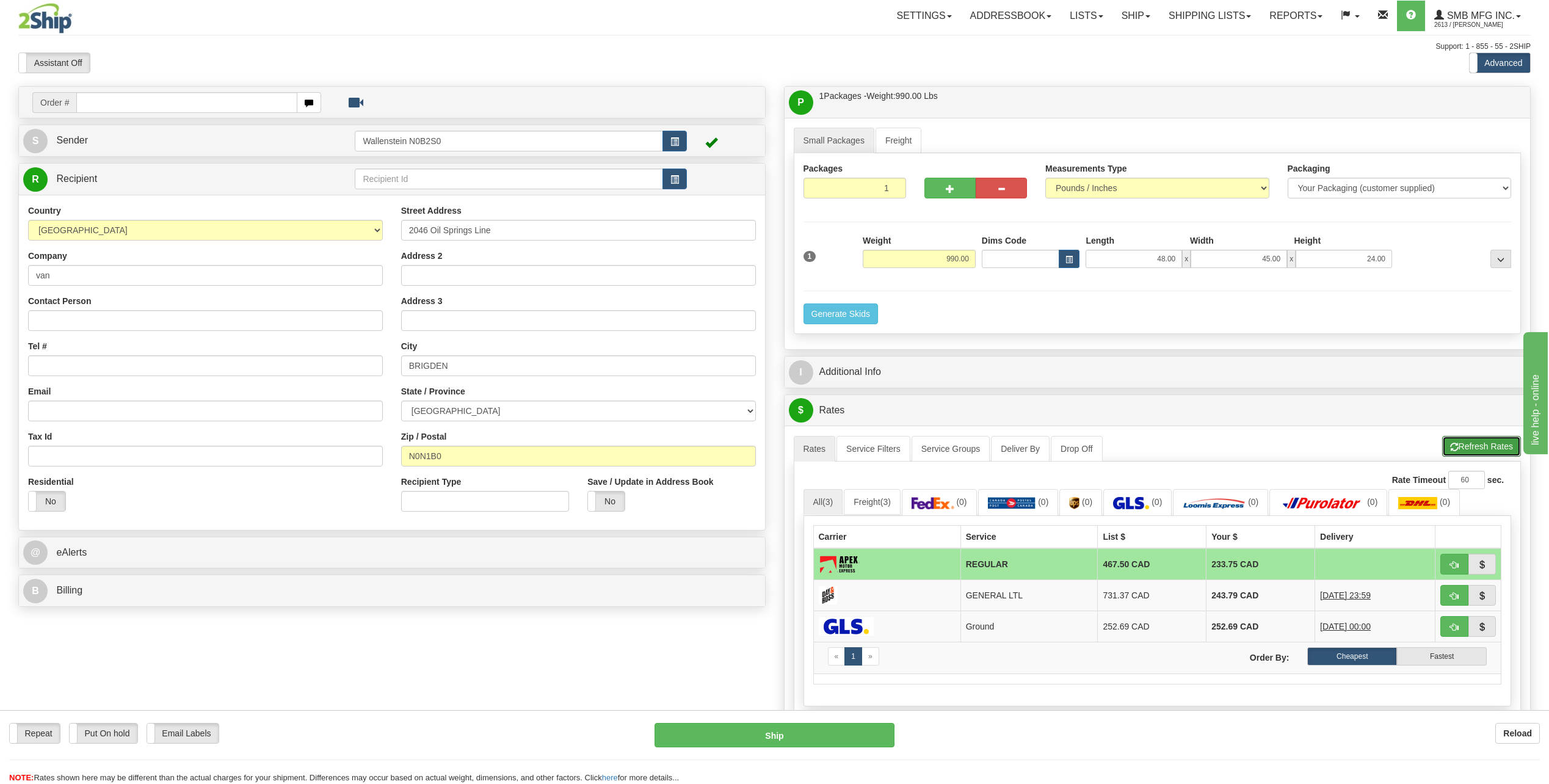
click at [1481, 444] on button "Refresh Rates" at bounding box center [1481, 446] width 79 height 20
click at [289, 640] on div "Order # S Sender" at bounding box center [774, 779] width 1530 height 1386
click at [1136, 12] on link "Ship" at bounding box center [1136, 15] width 47 height 30
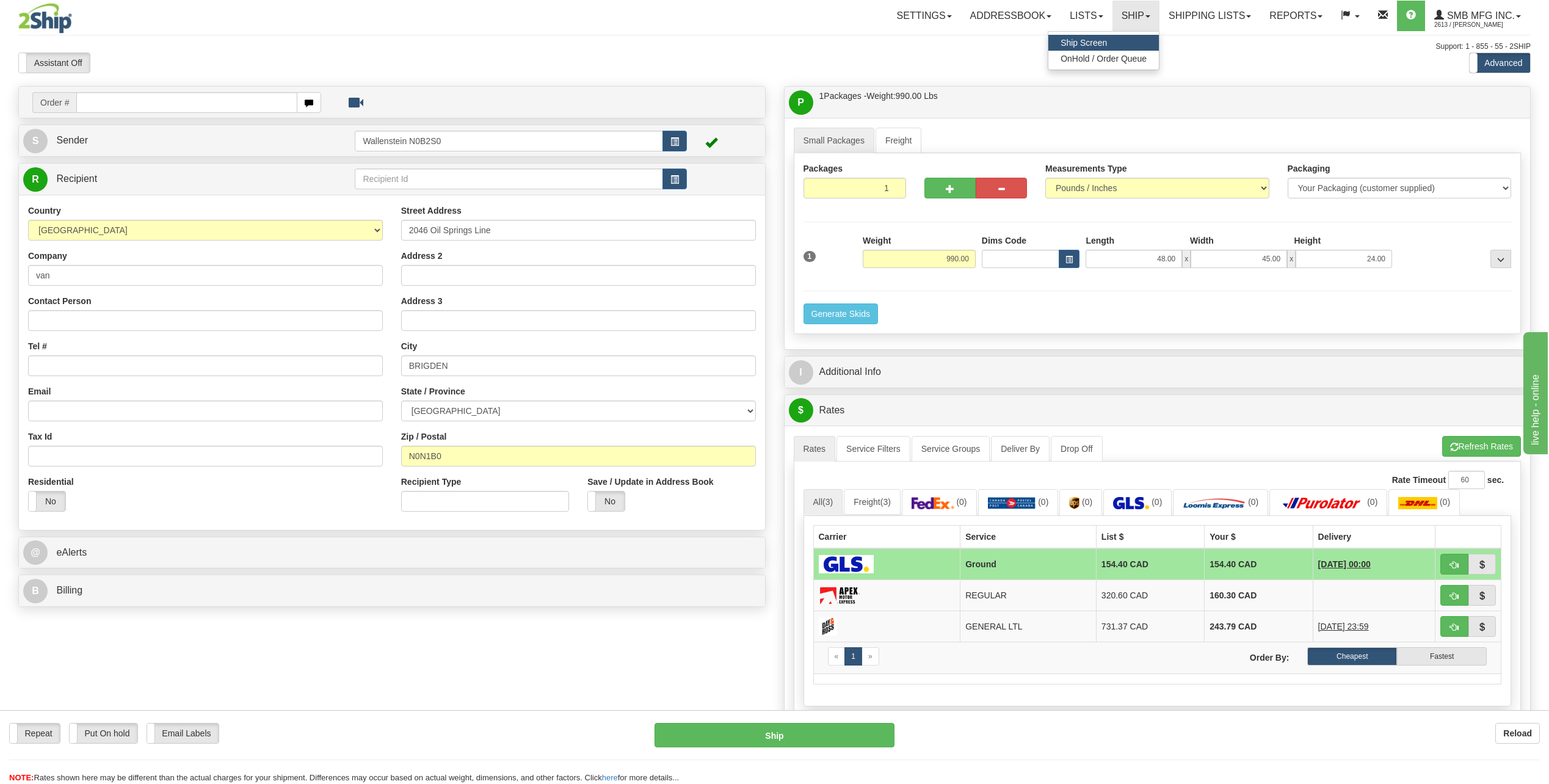
click at [1088, 42] on span "Ship Screen" at bounding box center [1083, 43] width 46 height 10
